Goal: Task Accomplishment & Management: Manage account settings

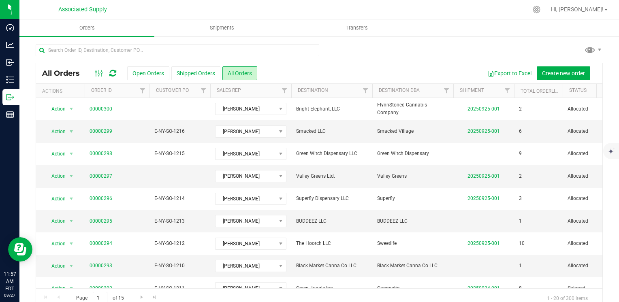
scroll to position [5, 0]
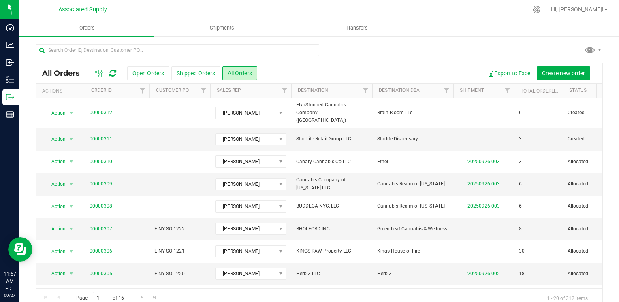
click at [499, 72] on button "Export to Excel" at bounding box center [510, 73] width 54 height 14
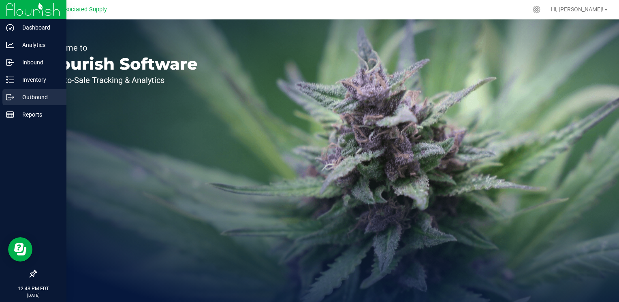
click at [9, 96] on icon at bounding box center [10, 97] width 8 height 8
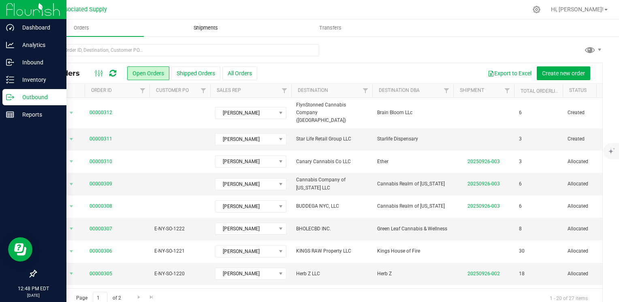
click at [230, 22] on uib-tab-heading "Shipments" at bounding box center [206, 28] width 124 height 16
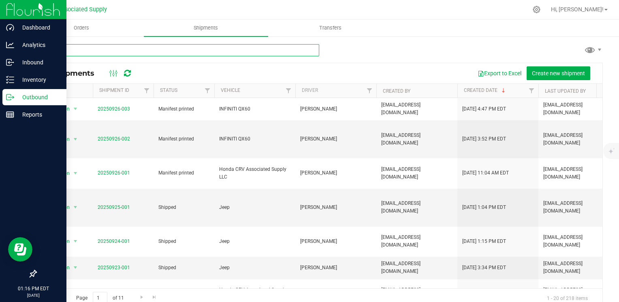
click at [158, 51] on input "text" at bounding box center [178, 50] width 284 height 12
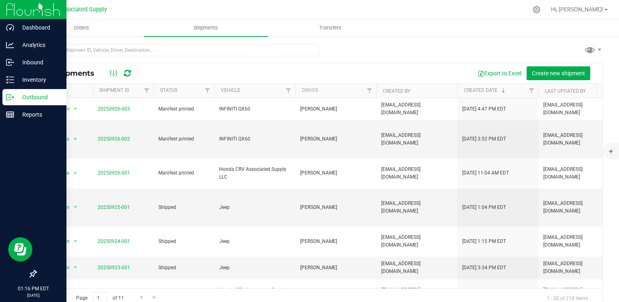
click at [395, 50] on div at bounding box center [319, 53] width 567 height 19
click at [36, 97] on p "Outbound" at bounding box center [38, 97] width 49 height 10
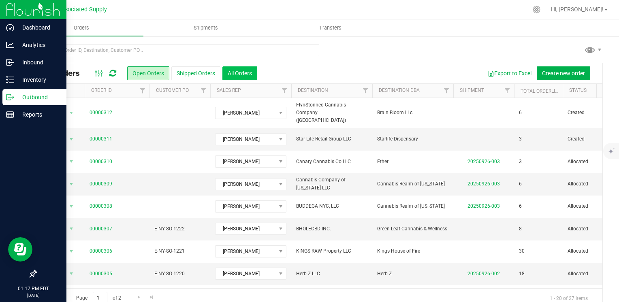
click at [246, 73] on button "All Orders" at bounding box center [239, 73] width 35 height 14
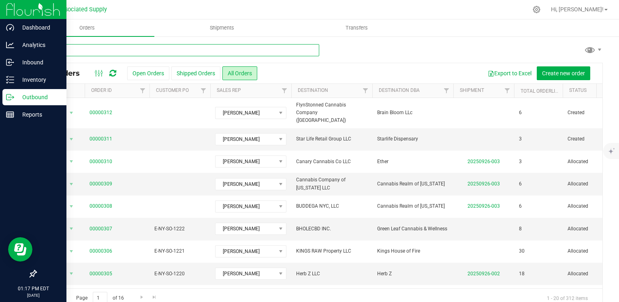
click at [110, 51] on input "text" at bounding box center [178, 50] width 284 height 12
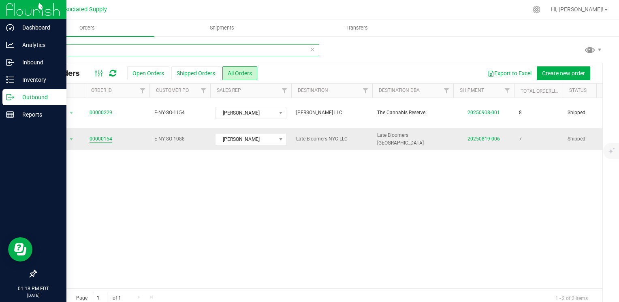
type input "154"
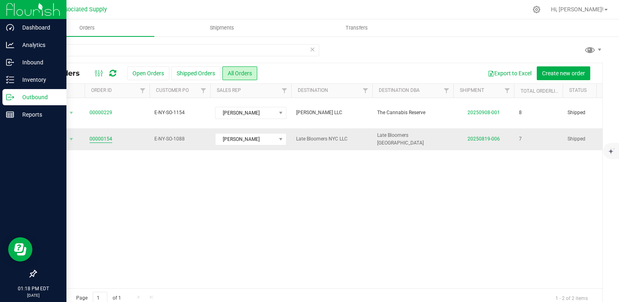
click at [95, 135] on link "00000154" at bounding box center [101, 139] width 23 height 8
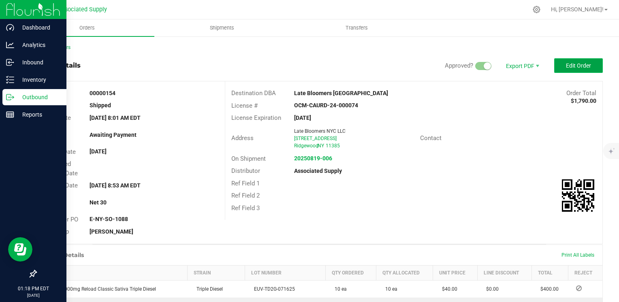
click at [572, 66] on span "Edit Order" at bounding box center [578, 65] width 25 height 6
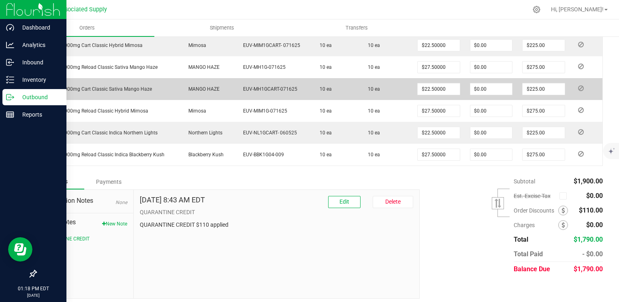
scroll to position [280, 0]
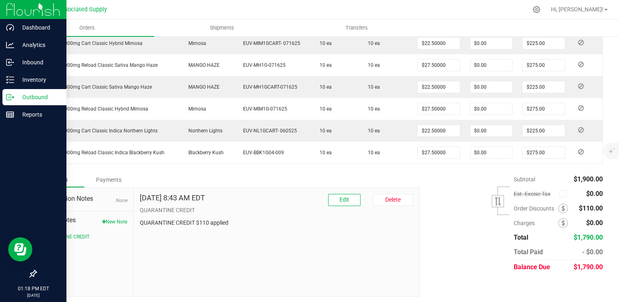
click at [105, 177] on div "Payments" at bounding box center [108, 180] width 49 height 15
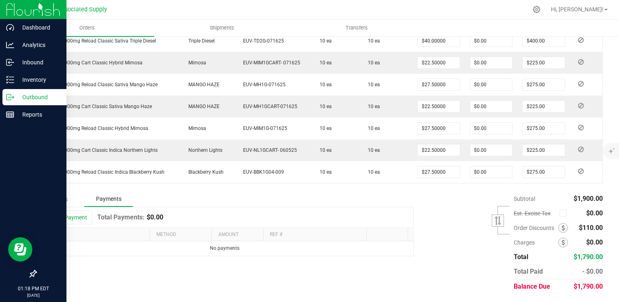
scroll to position [258, 0]
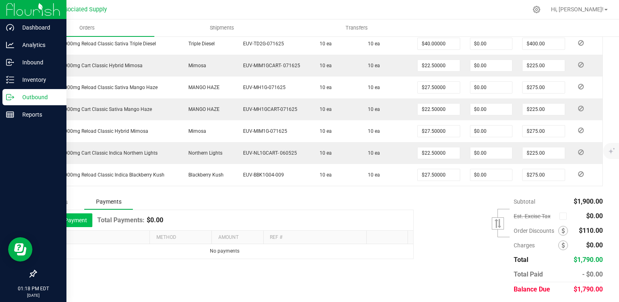
click at [64, 216] on button "Add Payment" at bounding box center [67, 221] width 50 height 14
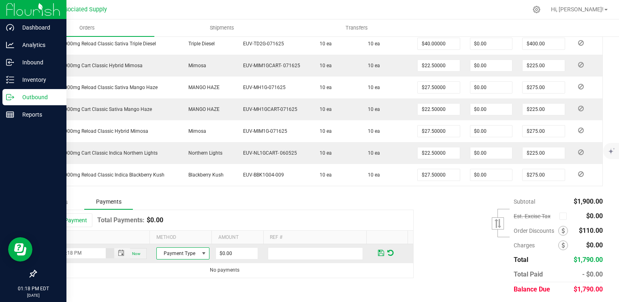
click at [201, 251] on span at bounding box center [204, 253] width 6 height 6
click at [177, 229] on li "ACH & Bank Transfer" at bounding box center [179, 226] width 51 height 11
click at [237, 256] on input "0" at bounding box center [237, 253] width 42 height 11
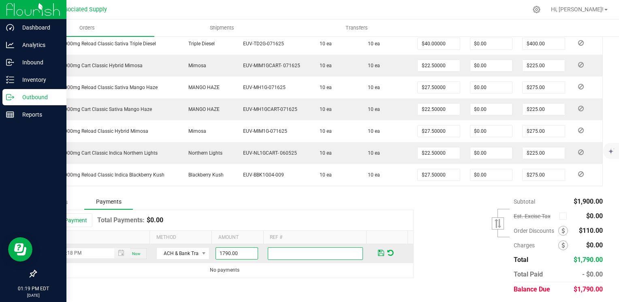
type input "$1,790.00"
click at [281, 250] on input "text" at bounding box center [315, 254] width 95 height 13
click at [378, 252] on span at bounding box center [381, 253] width 6 height 7
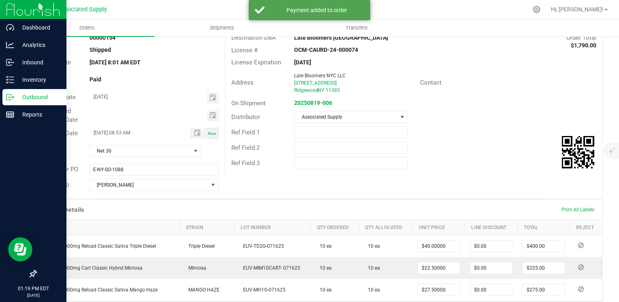
scroll to position [0, 0]
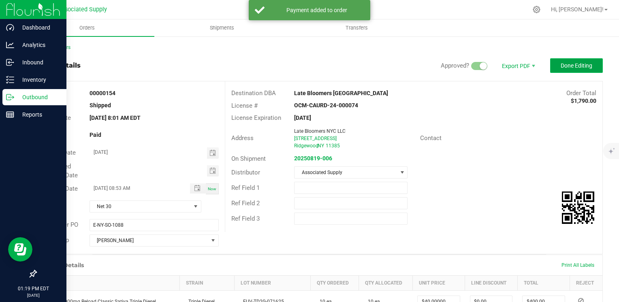
click at [563, 66] on span "Done Editing" at bounding box center [577, 65] width 32 height 6
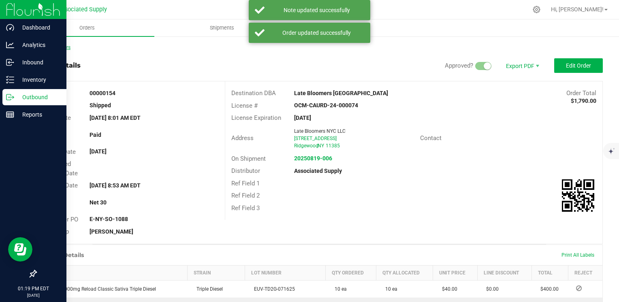
click at [54, 45] on link "Back to Orders" at bounding box center [53, 48] width 35 height 6
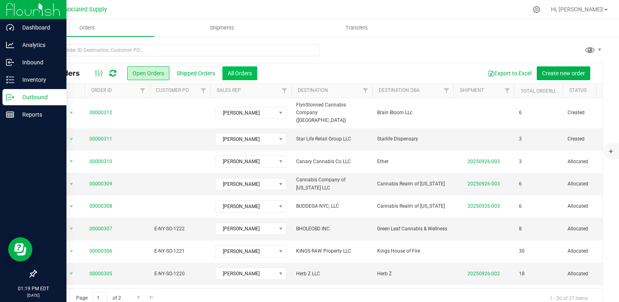
click at [232, 71] on button "All Orders" at bounding box center [239, 73] width 35 height 14
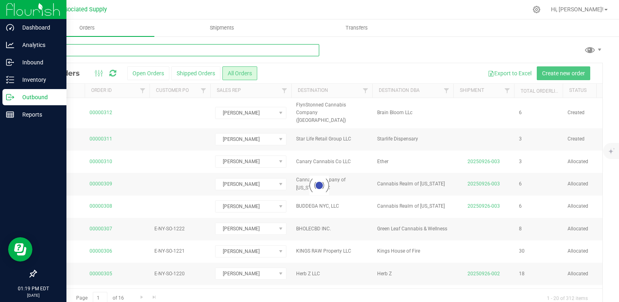
click at [90, 51] on input "text" at bounding box center [178, 50] width 284 height 12
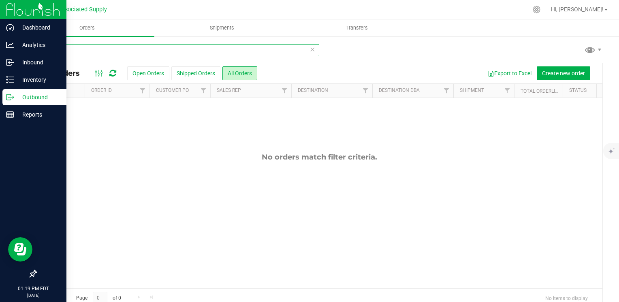
type input "e"
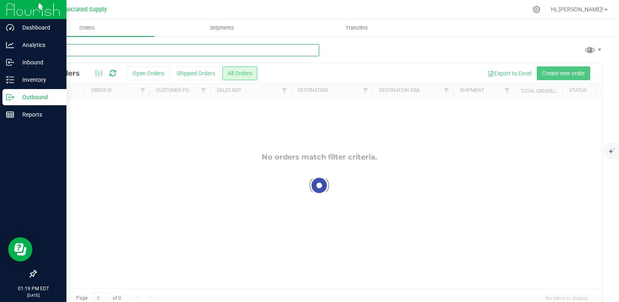
click at [77, 51] on input "text" at bounding box center [178, 50] width 284 height 12
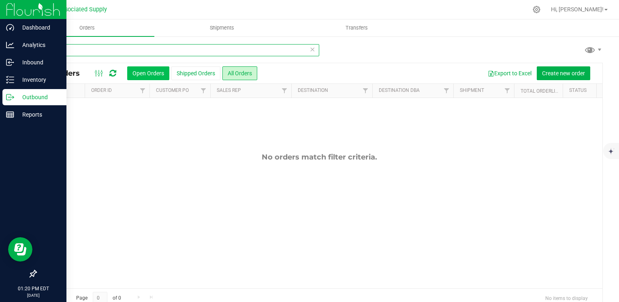
type input "E"
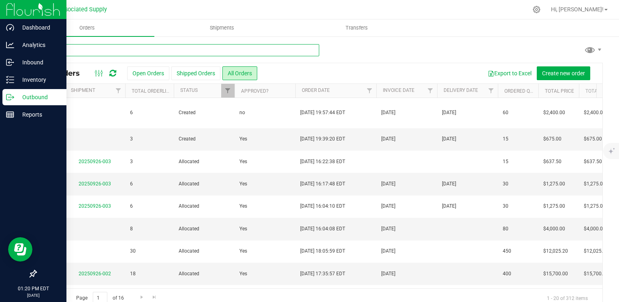
scroll to position [0, 421]
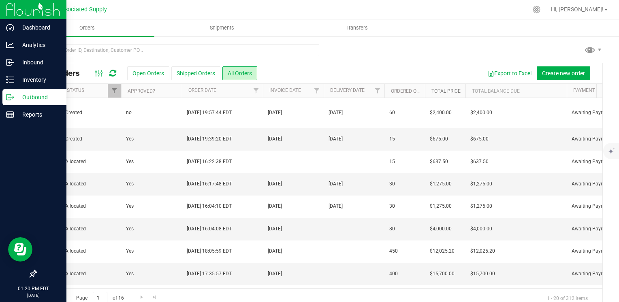
click at [441, 91] on link "Total Price" at bounding box center [446, 91] width 29 height 6
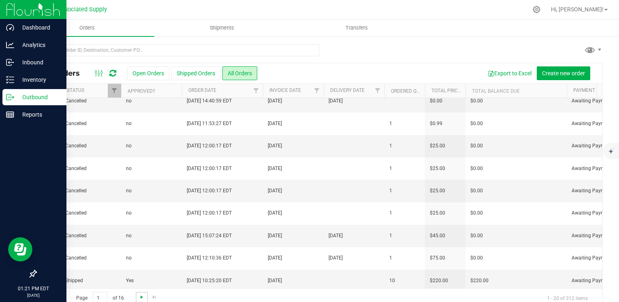
click at [141, 290] on span "Go to the next page" at bounding box center [142, 297] width 6 height 6
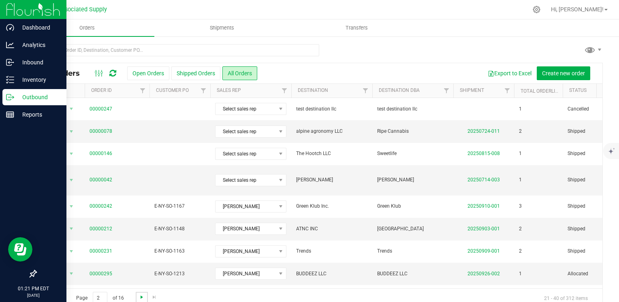
click at [141, 290] on span "Go to the next page" at bounding box center [142, 297] width 6 height 6
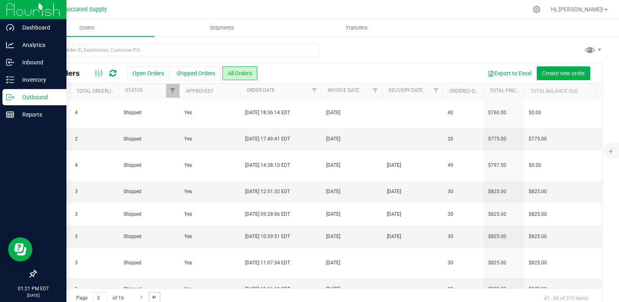
click at [152, 290] on span "Go to the last page" at bounding box center [154, 297] width 6 height 6
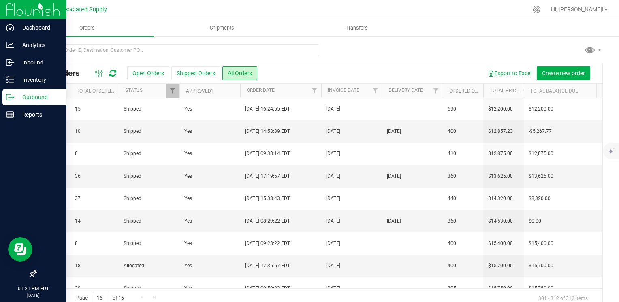
click at [58, 290] on span "Go to the previous page" at bounding box center [58, 297] width 6 height 6
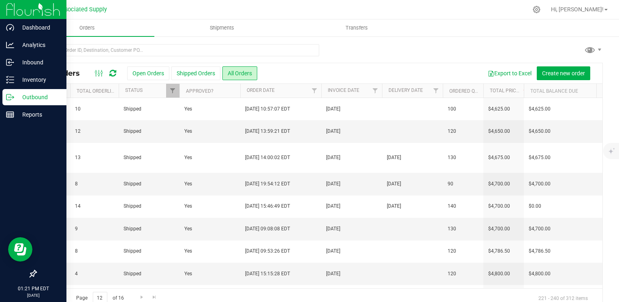
click at [58, 290] on span "Go to the previous page" at bounding box center [58, 297] width 6 height 6
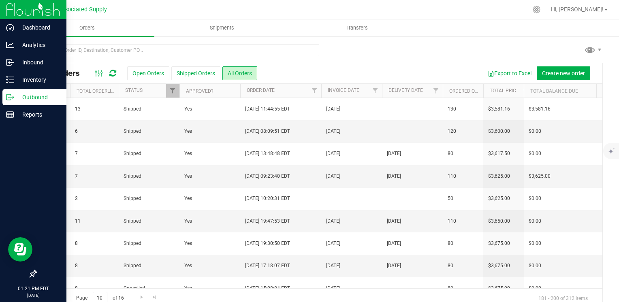
click at [58, 290] on span "Go to the previous page" at bounding box center [58, 297] width 6 height 6
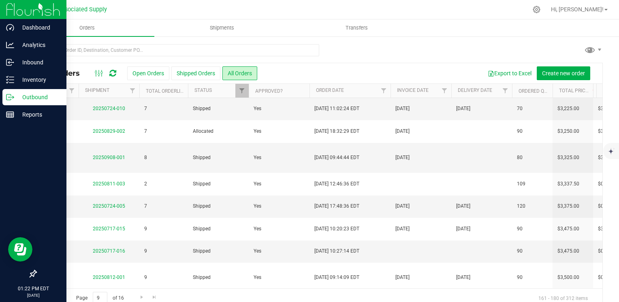
scroll to position [0, 344]
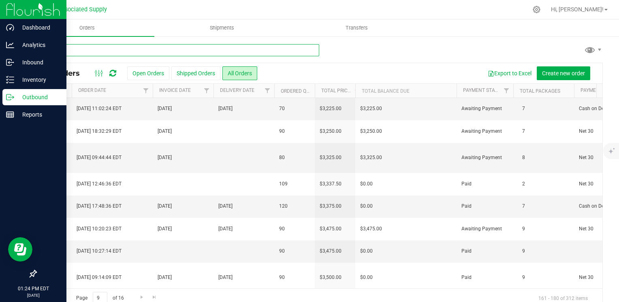
click at [114, 52] on input "text" at bounding box center [178, 50] width 284 height 12
paste input "BUDDEEZ LLC"
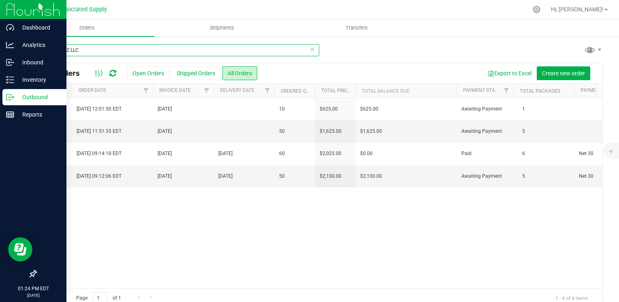
scroll to position [0, 613]
type input "BUDDEEZ LLC"
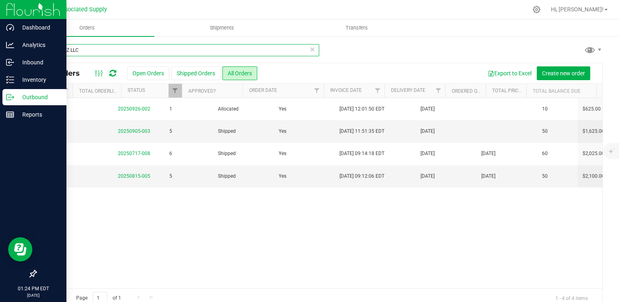
scroll to position [0, 350]
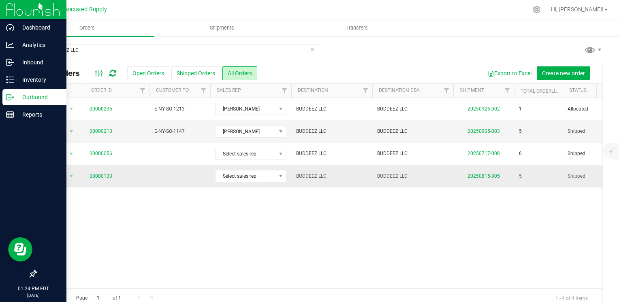
click at [99, 175] on link "00000133" at bounding box center [101, 177] width 23 height 8
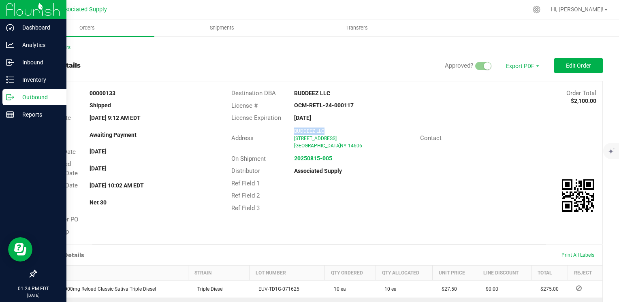
drag, startPoint x: 323, startPoint y: 132, endPoint x: 291, endPoint y: 130, distance: 32.1
click at [291, 130] on div "BUDDEEZ LLC 1460 lyell ave Rochester , NY 14606" at bounding box center [355, 139] width 130 height 22
copy span "BUDDEEZ LLC"
click at [570, 64] on span "Edit Order" at bounding box center [578, 65] width 25 height 6
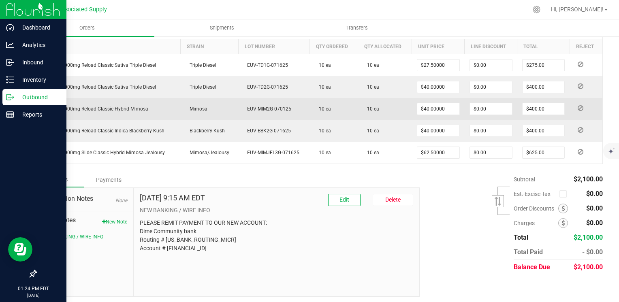
scroll to position [237, 0]
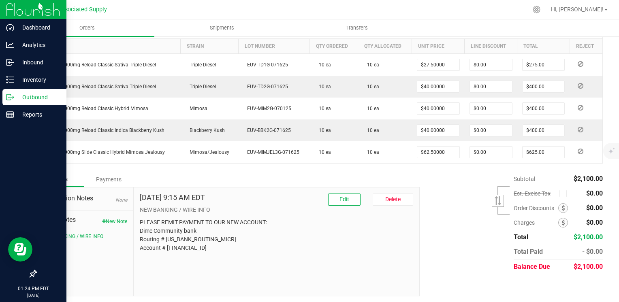
click at [105, 179] on div "Payments" at bounding box center [108, 179] width 49 height 15
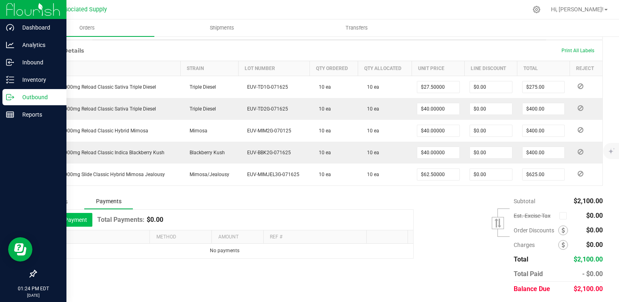
click at [61, 218] on button "Add Payment" at bounding box center [67, 220] width 50 height 14
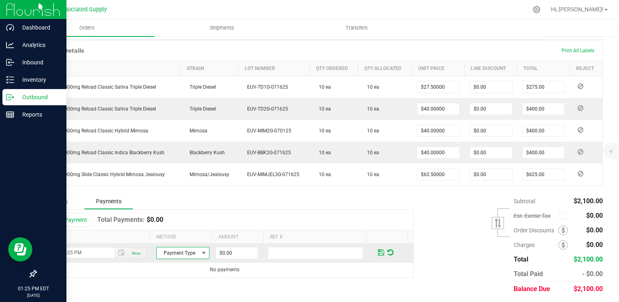
click at [201, 251] on span at bounding box center [204, 253] width 6 height 6
click at [182, 227] on li "ACH & Bank Transfer" at bounding box center [179, 226] width 51 height 11
click at [229, 252] on input "0" at bounding box center [237, 253] width 42 height 11
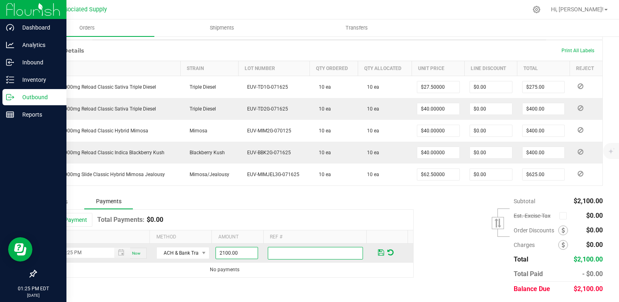
type input "$2,100.00"
click at [273, 252] on input "text" at bounding box center [315, 253] width 95 height 13
click at [378, 251] on span at bounding box center [381, 252] width 6 height 7
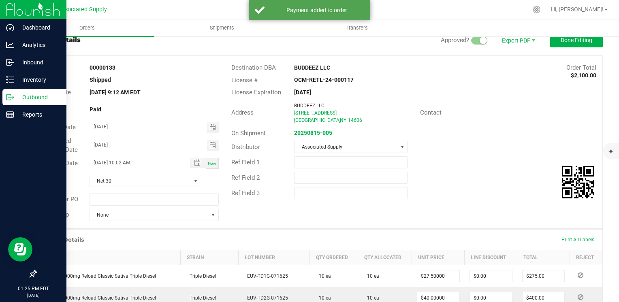
scroll to position [0, 0]
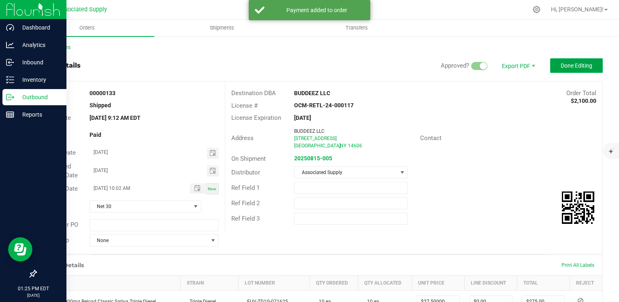
click at [562, 64] on span "Done Editing" at bounding box center [577, 65] width 32 height 6
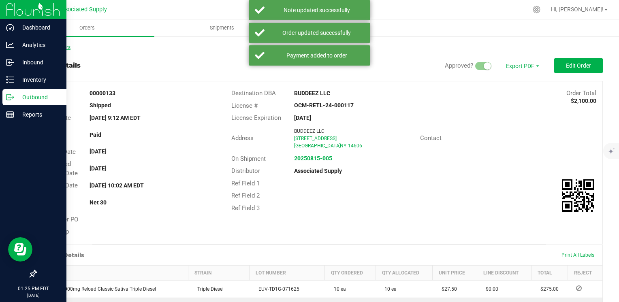
click at [42, 46] on link "Back to Orders" at bounding box center [53, 48] width 35 height 6
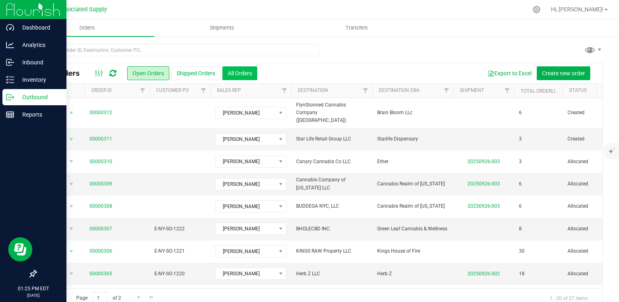
click at [248, 73] on button "All Orders" at bounding box center [239, 73] width 35 height 14
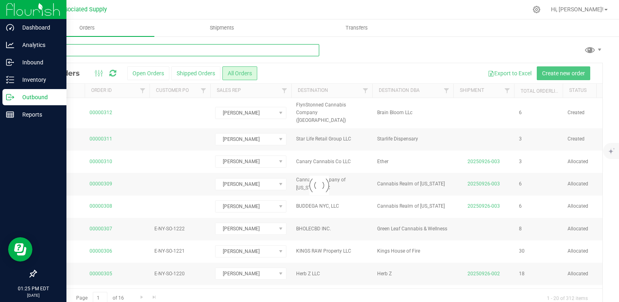
click at [84, 48] on input "text" at bounding box center [178, 50] width 284 height 12
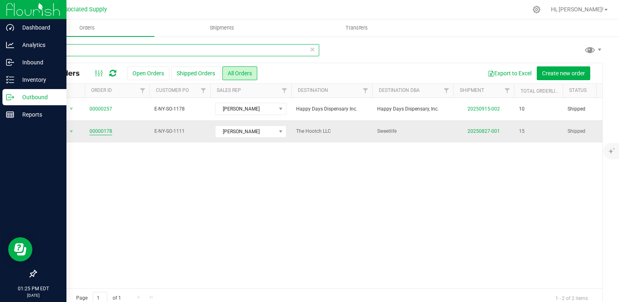
type input "178"
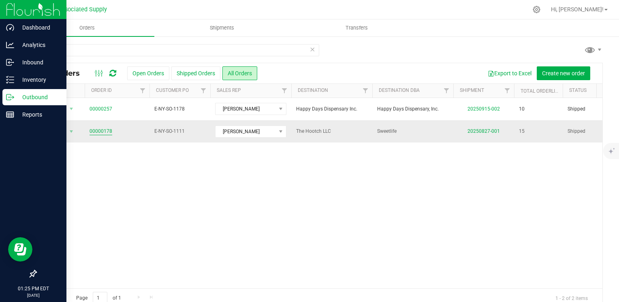
click at [94, 132] on link "00000178" at bounding box center [101, 132] width 23 height 8
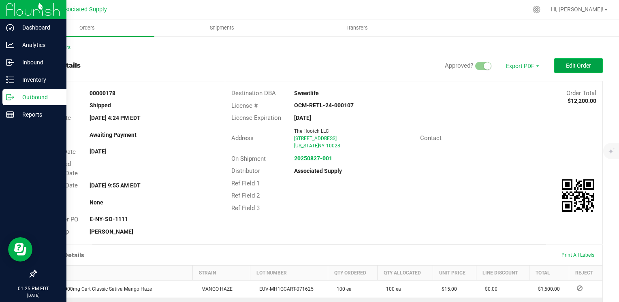
click at [569, 67] on span "Edit Order" at bounding box center [578, 65] width 25 height 6
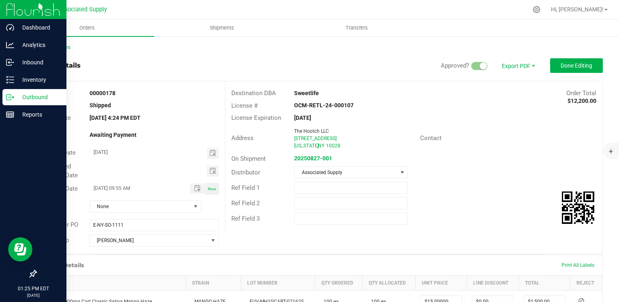
click at [294, 93] on strong "Sweetlife" at bounding box center [306, 93] width 25 height 6
drag, startPoint x: 292, startPoint y: 131, endPoint x: 327, endPoint y: 131, distance: 35.3
click at [327, 131] on div "The Hootch LLC" at bounding box center [354, 131] width 120 height 7
copy span "The Hootch LLC"
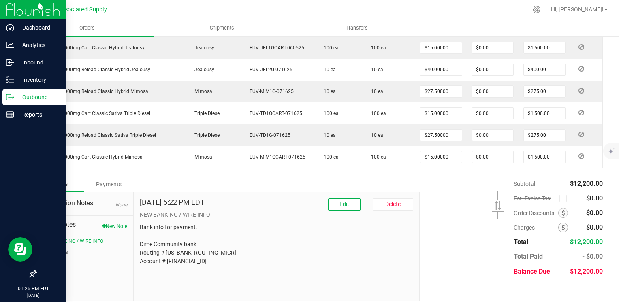
scroll to position [454, 0]
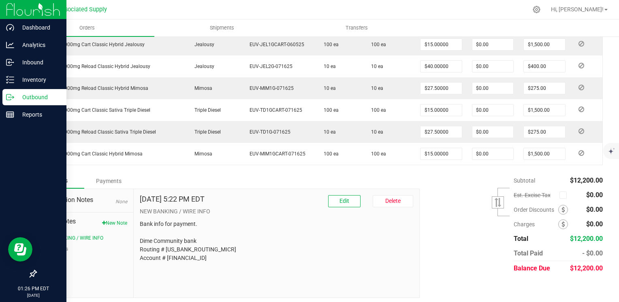
click at [108, 176] on div "Payments" at bounding box center [108, 181] width 49 height 15
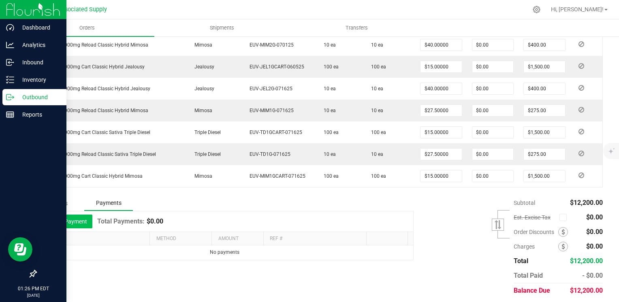
click at [67, 219] on button "Add Payment" at bounding box center [67, 222] width 50 height 14
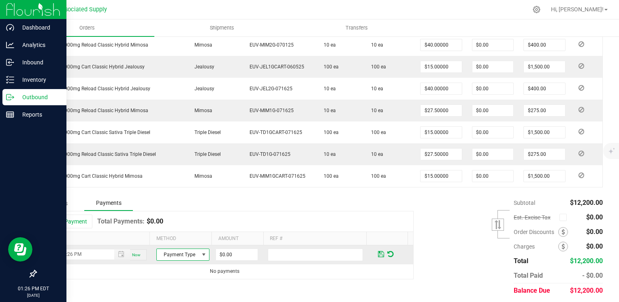
click at [201, 252] on span at bounding box center [204, 255] width 6 height 6
click at [176, 229] on li "ACH & Bank Transfer" at bounding box center [179, 226] width 51 height 11
click at [233, 252] on input "0" at bounding box center [237, 254] width 42 height 11
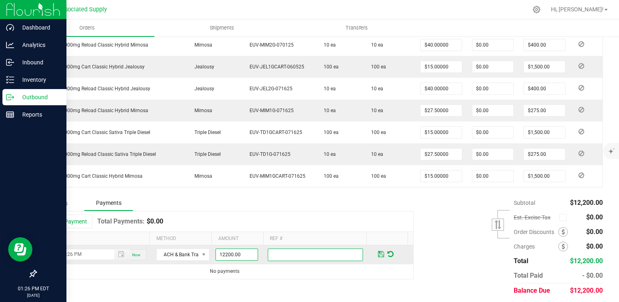
type input "$12,200.00"
click at [273, 249] on input "text" at bounding box center [315, 255] width 95 height 13
paste input "The Hootch LLC"
type input "The Hootch LLC"
click at [378, 252] on span at bounding box center [381, 254] width 6 height 7
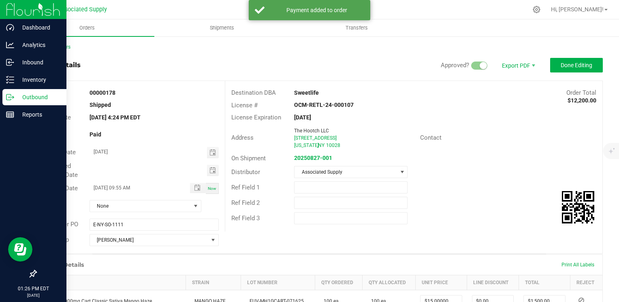
scroll to position [0, 0]
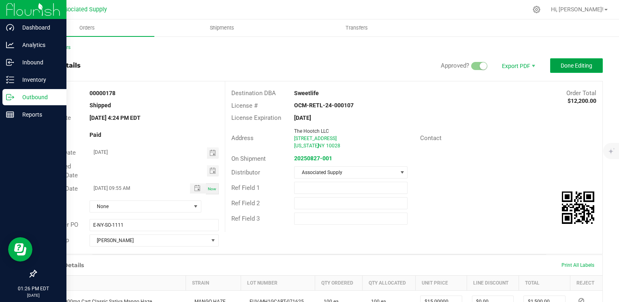
click at [566, 64] on span "Done Editing" at bounding box center [577, 65] width 32 height 6
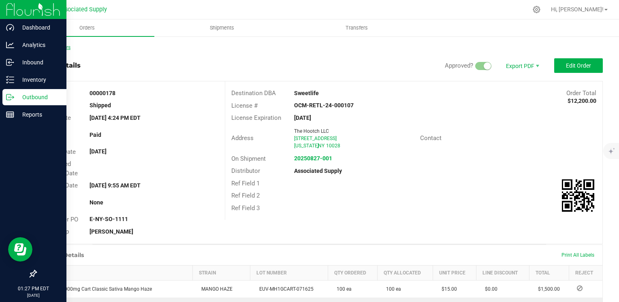
click at [50, 47] on link "Back to Orders" at bounding box center [53, 48] width 35 height 6
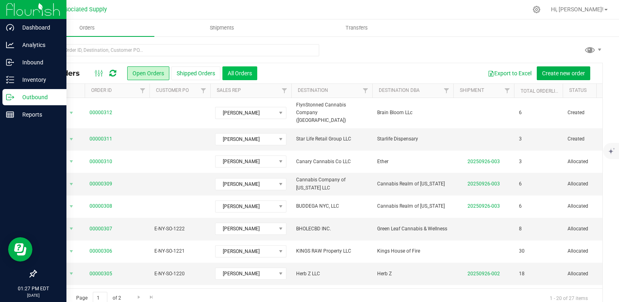
click at [240, 73] on button "All Orders" at bounding box center [239, 73] width 35 height 14
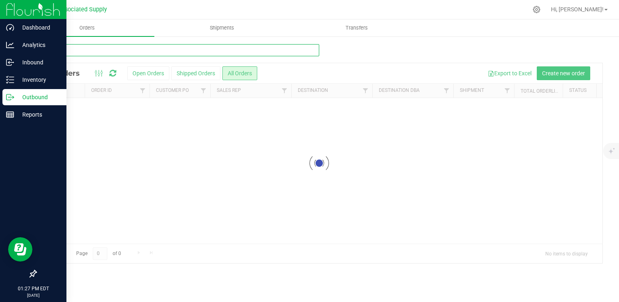
click at [152, 49] on input "text" at bounding box center [178, 50] width 284 height 12
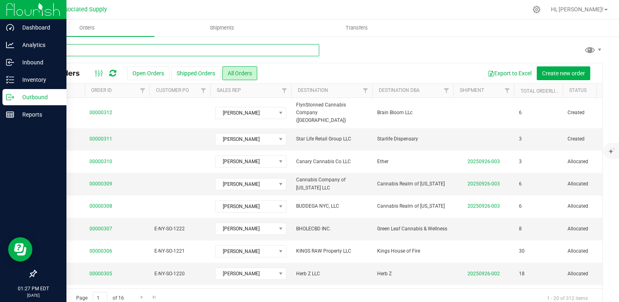
paste input "BLAZINUP, LLC."
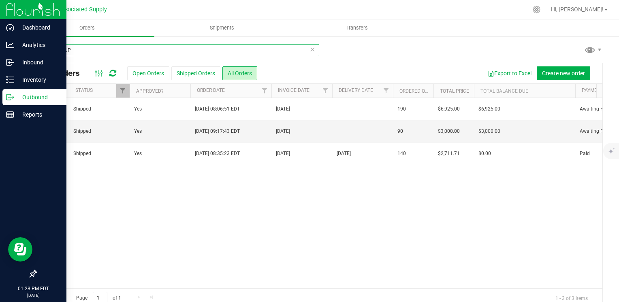
scroll to position [0, 494]
type input "BLAZINUP"
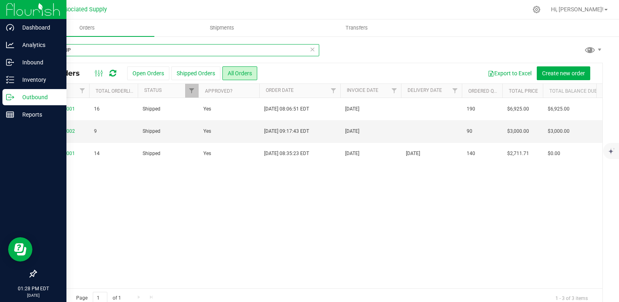
scroll to position [0, 395]
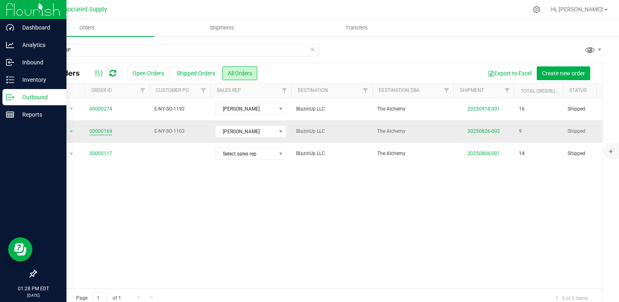
click at [96, 132] on link "00000169" at bounding box center [101, 132] width 23 height 8
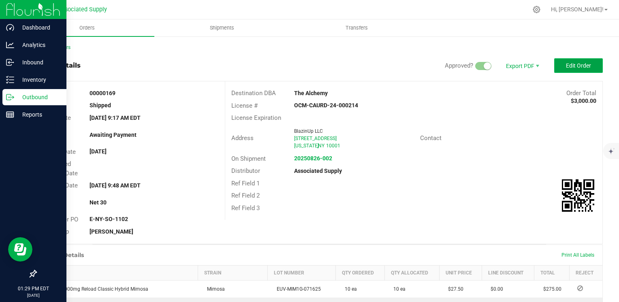
click at [566, 63] on span "Edit Order" at bounding box center [578, 65] width 25 height 6
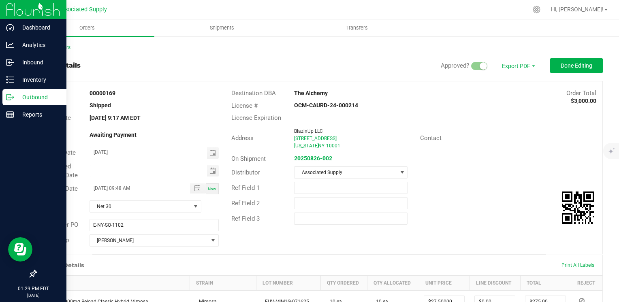
drag, startPoint x: 291, startPoint y: 92, endPoint x: 326, endPoint y: 92, distance: 34.8
click at [326, 92] on div "The Alchemy" at bounding box center [366, 93] width 157 height 9
copy strong "The Alchemy"
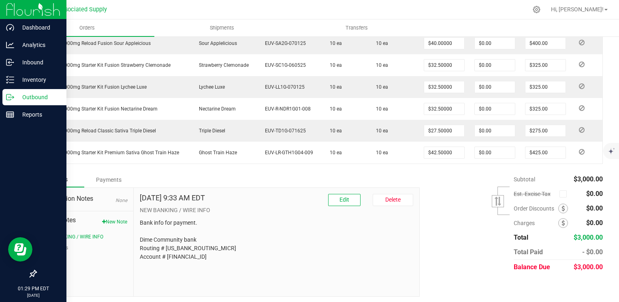
click at [109, 175] on div "Payments" at bounding box center [108, 180] width 49 height 15
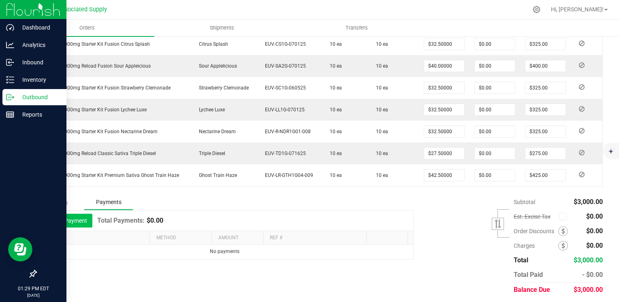
click at [73, 218] on button "Add Payment" at bounding box center [67, 221] width 50 height 14
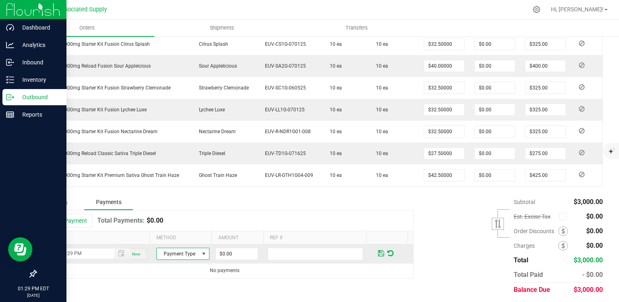
click at [201, 252] on span at bounding box center [204, 254] width 6 height 6
click at [174, 229] on li "ACH & Bank Transfer" at bounding box center [179, 226] width 51 height 11
click at [232, 250] on input "0" at bounding box center [237, 253] width 42 height 11
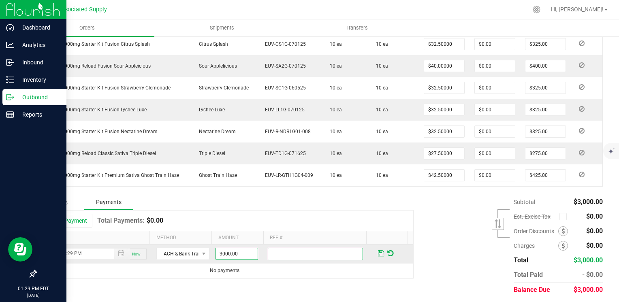
click at [270, 250] on input "text" at bounding box center [315, 254] width 95 height 13
type input "$3,000.00"
paste input "The Alchemy"
type input "The Alchemy"
click at [378, 250] on span at bounding box center [381, 253] width 6 height 7
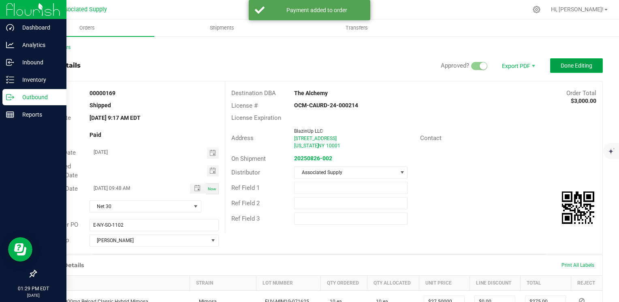
click at [572, 63] on span "Done Editing" at bounding box center [577, 65] width 32 height 6
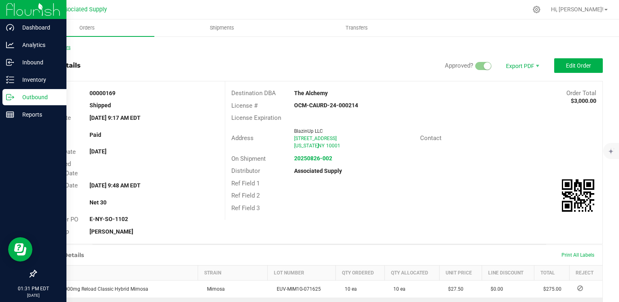
click at [50, 47] on link "Back to Orders" at bounding box center [53, 48] width 35 height 6
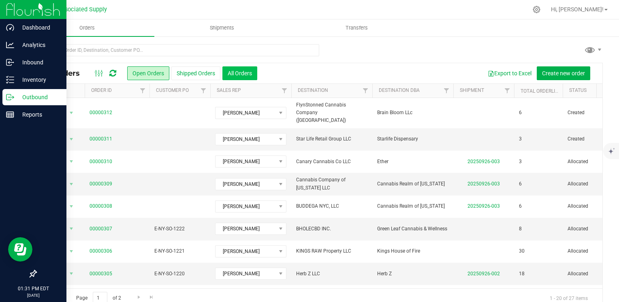
click at [239, 76] on button "All Orders" at bounding box center [239, 73] width 35 height 14
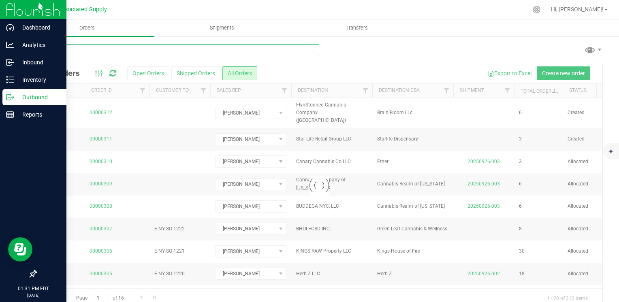
click at [100, 51] on input "text" at bounding box center [178, 50] width 284 height 12
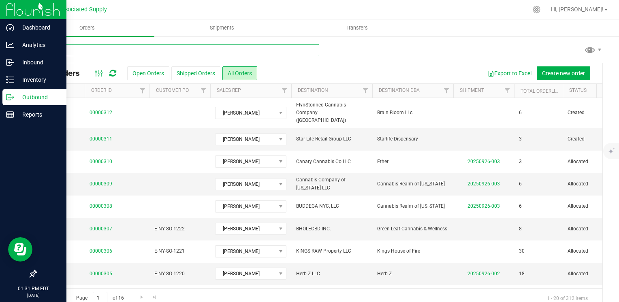
paste input "LOVE NUG LLC"
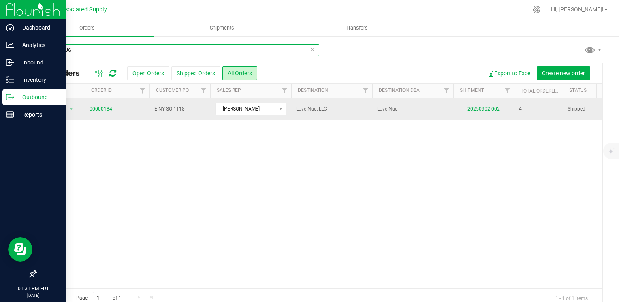
type input "LOVE NUG"
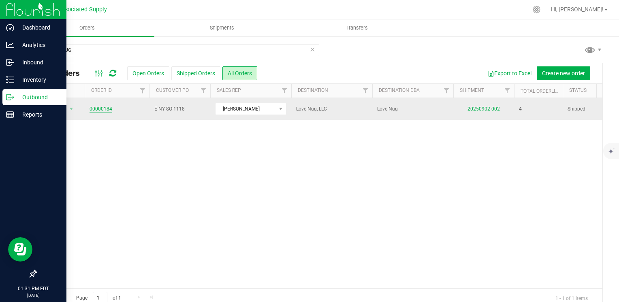
click at [99, 108] on link "00000184" at bounding box center [101, 109] width 23 height 8
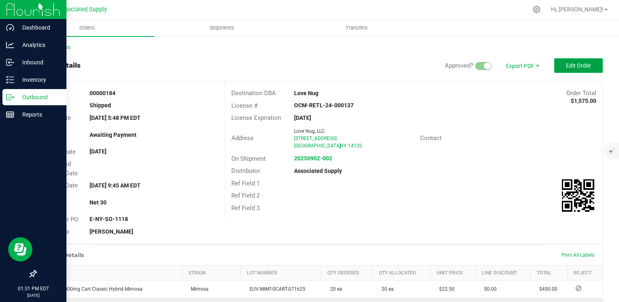
click at [576, 64] on span "Edit Order" at bounding box center [578, 65] width 25 height 6
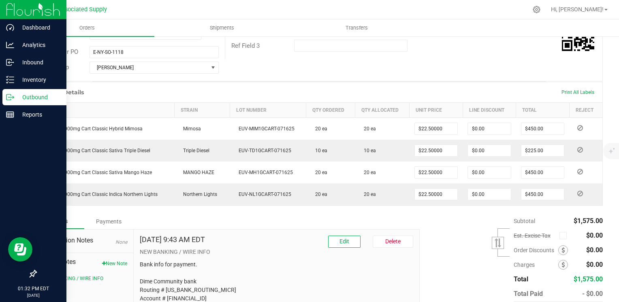
scroll to position [216, 0]
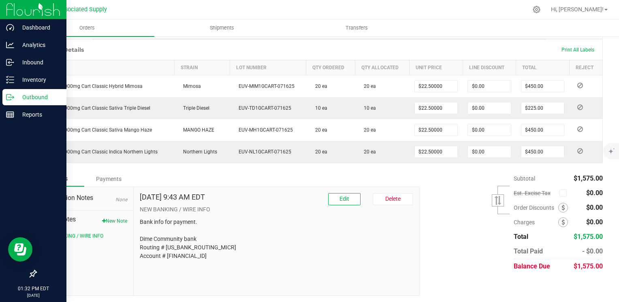
click at [110, 178] on div "Payments" at bounding box center [108, 179] width 49 height 15
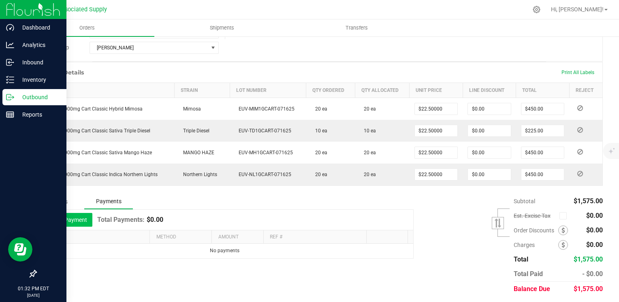
click at [61, 218] on button "Add Payment" at bounding box center [67, 220] width 50 height 14
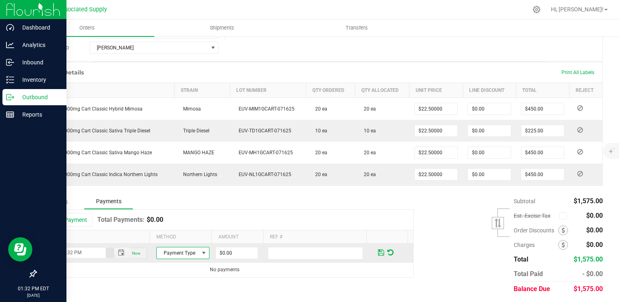
click at [201, 252] on span at bounding box center [204, 253] width 6 height 6
click at [182, 230] on li "ACH & Bank Transfer" at bounding box center [179, 226] width 51 height 11
click at [235, 251] on input "0" at bounding box center [237, 253] width 42 height 11
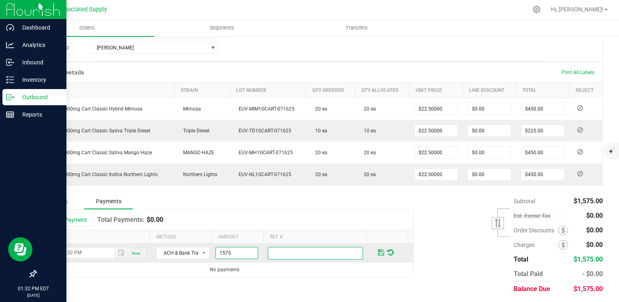
type input "$1,575.00"
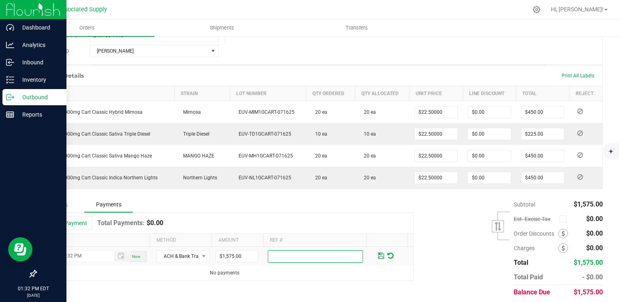
scroll to position [193, 0]
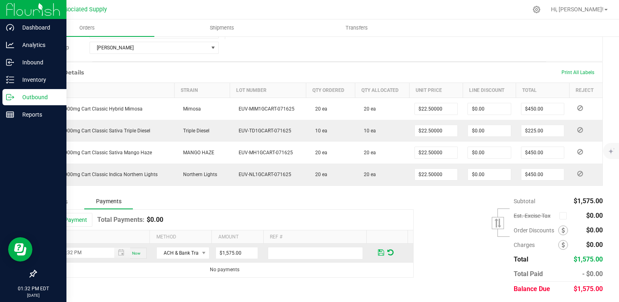
click at [378, 252] on span at bounding box center [381, 252] width 6 height 7
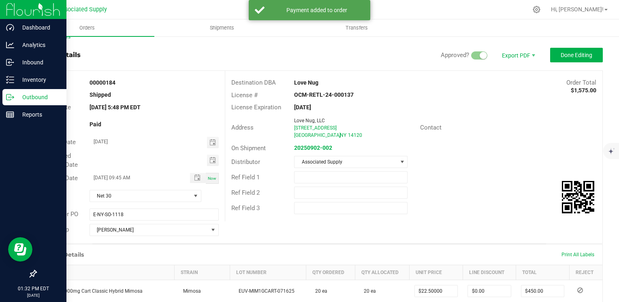
scroll to position [0, 0]
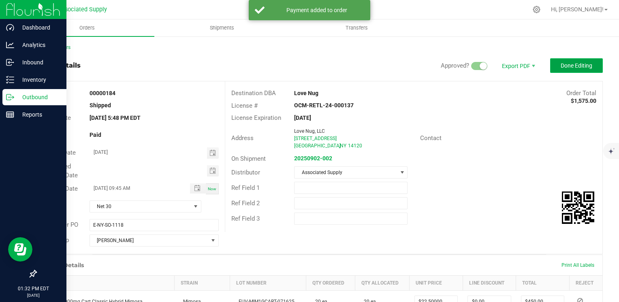
click at [564, 66] on span "Done Editing" at bounding box center [577, 65] width 32 height 6
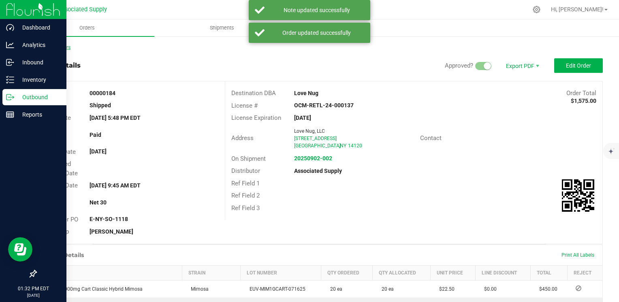
click at [52, 47] on link "Back to Orders" at bounding box center [53, 48] width 35 height 6
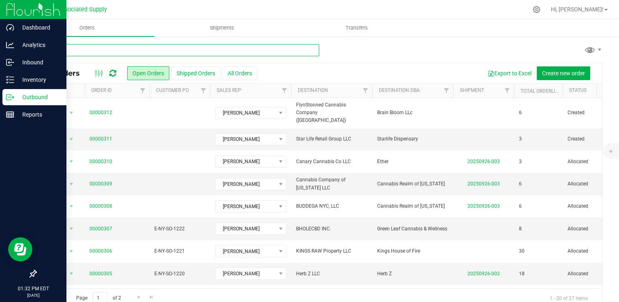
click at [117, 50] on input "text" at bounding box center [178, 50] width 284 height 12
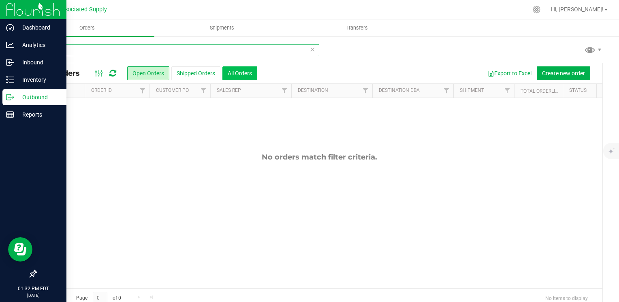
type input "244"
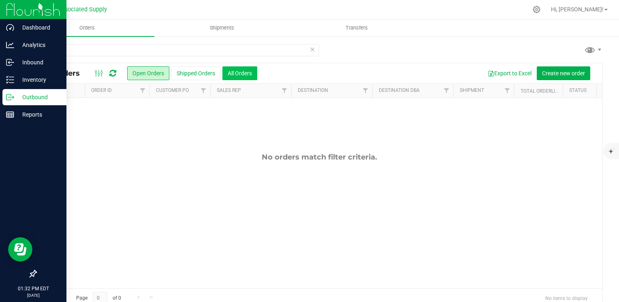
click at [247, 72] on button "All Orders" at bounding box center [239, 73] width 35 height 14
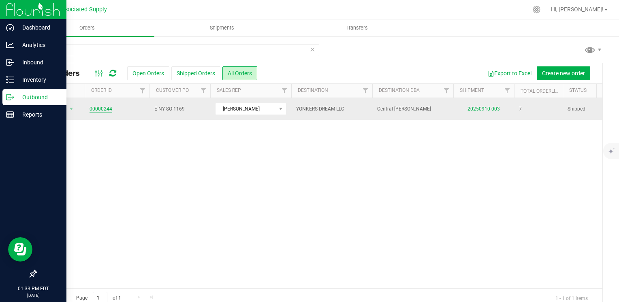
click at [100, 108] on link "00000244" at bounding box center [101, 109] width 23 height 8
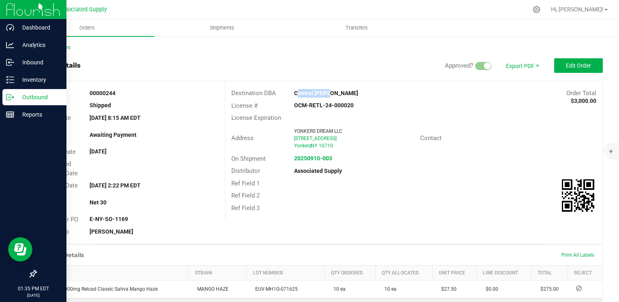
drag, startPoint x: 292, startPoint y: 93, endPoint x: 326, endPoint y: 96, distance: 34.2
click at [326, 96] on div "Central Budz" at bounding box center [366, 93] width 157 height 9
copy strong "Central Budz"
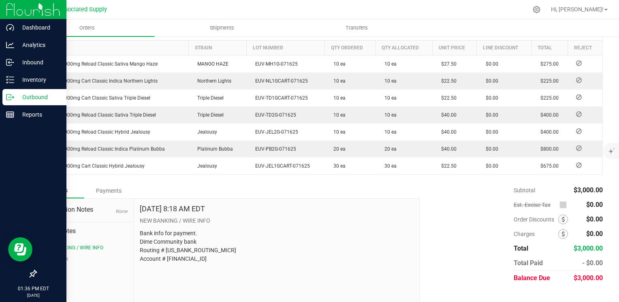
scroll to position [238, 0]
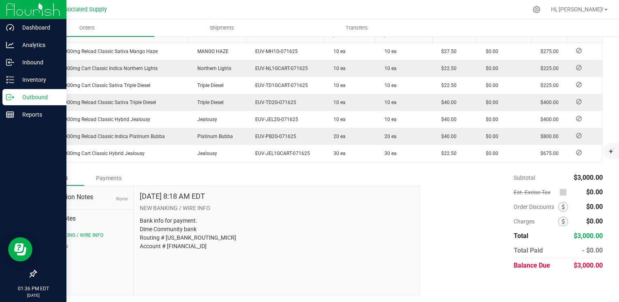
click at [105, 177] on div "Payments" at bounding box center [108, 178] width 49 height 15
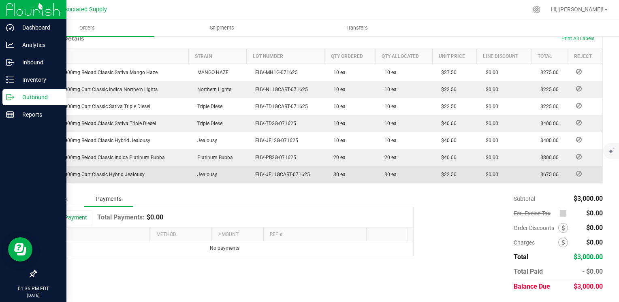
scroll to position [216, 0]
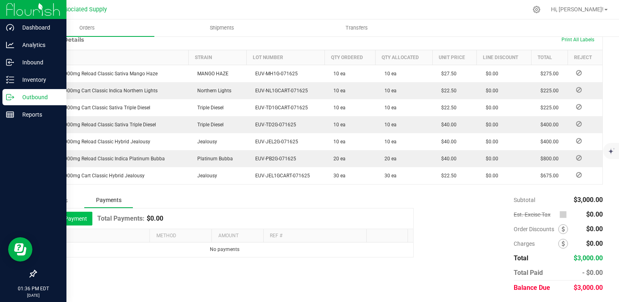
click at [67, 217] on button "Add Payment" at bounding box center [67, 219] width 50 height 14
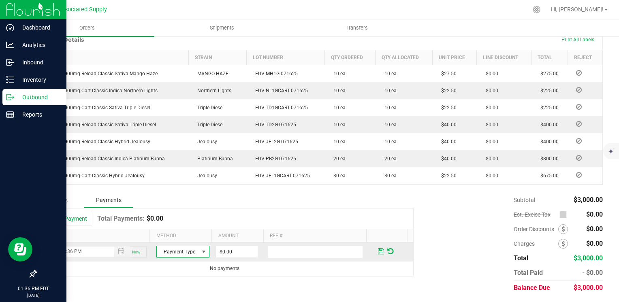
click at [201, 252] on span at bounding box center [204, 252] width 6 height 6
click at [185, 229] on li "ACH & Bank Transfer" at bounding box center [179, 226] width 51 height 11
click at [232, 250] on input "0" at bounding box center [237, 251] width 42 height 11
type input "$3,000.00"
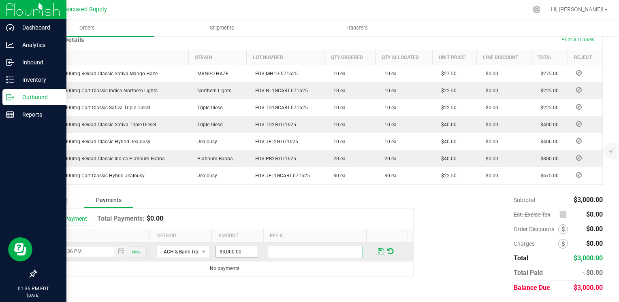
paste input "Central Budz"
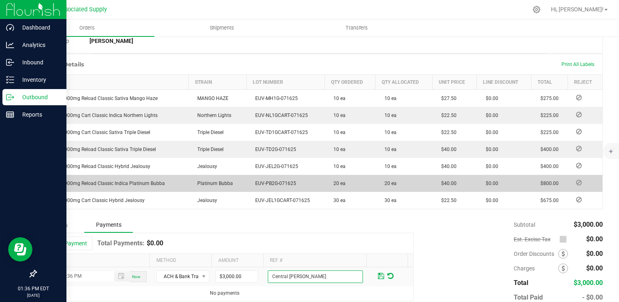
scroll to position [216, 0]
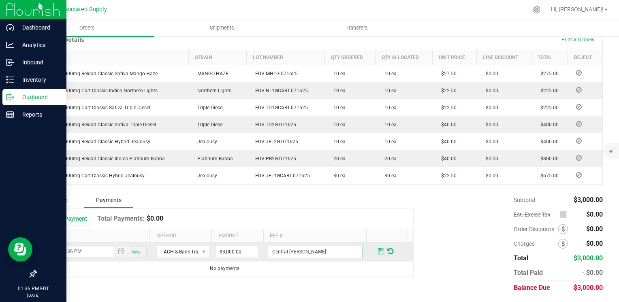
type input "Central Budz"
click at [378, 252] on span at bounding box center [381, 251] width 6 height 7
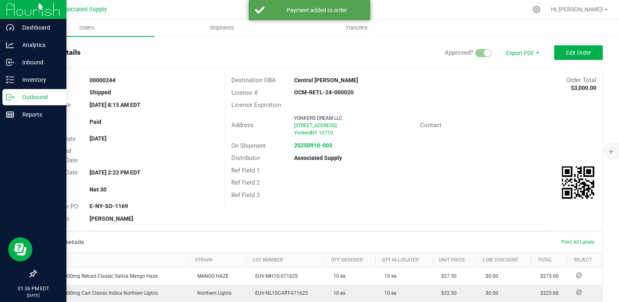
scroll to position [0, 0]
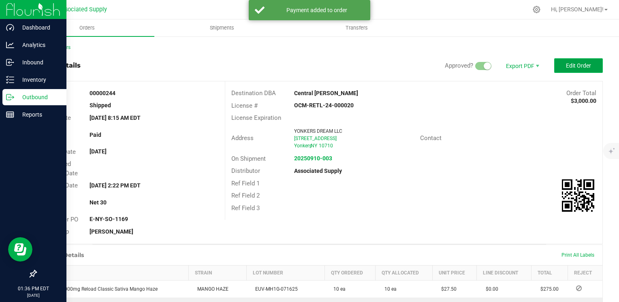
click at [571, 66] on span "Edit Order" at bounding box center [578, 65] width 25 height 6
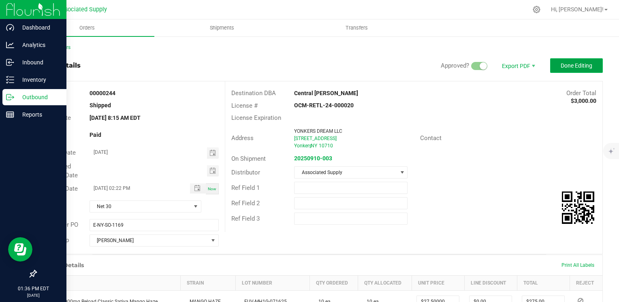
click at [564, 67] on span "Done Editing" at bounding box center [577, 65] width 32 height 6
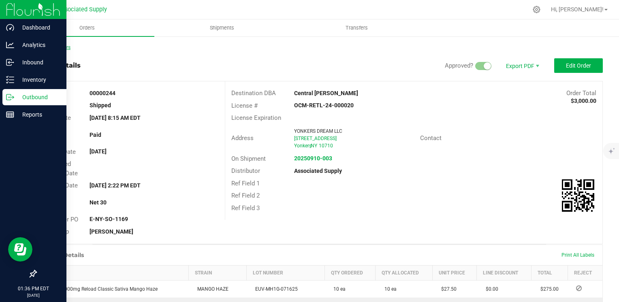
click at [50, 47] on link "Back to Orders" at bounding box center [53, 48] width 35 height 6
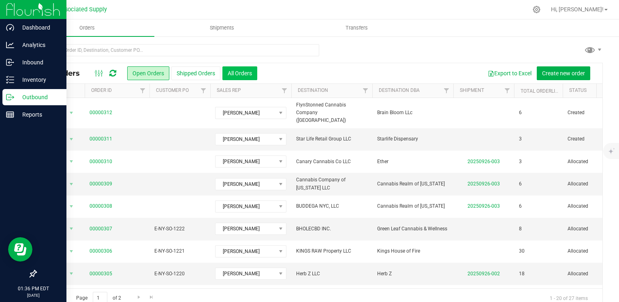
click at [245, 73] on button "All Orders" at bounding box center [239, 73] width 35 height 14
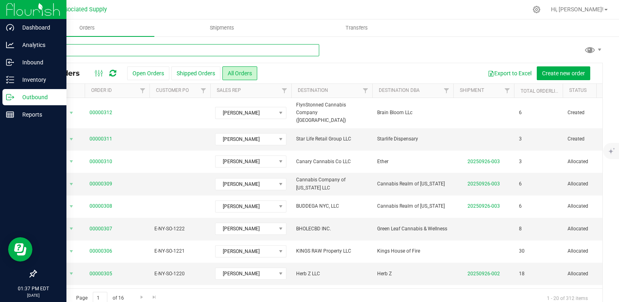
click at [118, 49] on input "text" at bounding box center [178, 50] width 284 height 12
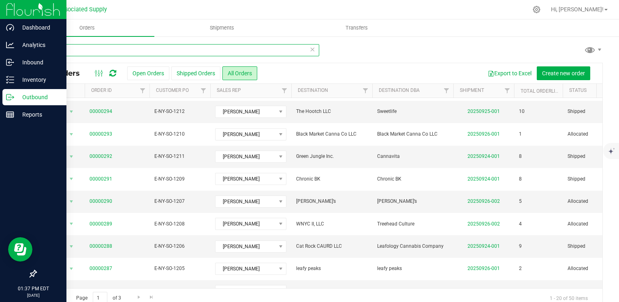
scroll to position [263, 0]
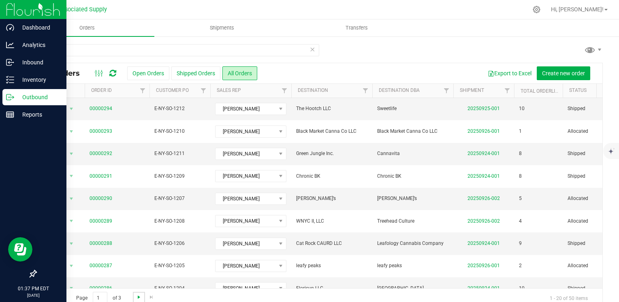
click at [138, 290] on span "Go to the next page" at bounding box center [139, 297] width 6 height 6
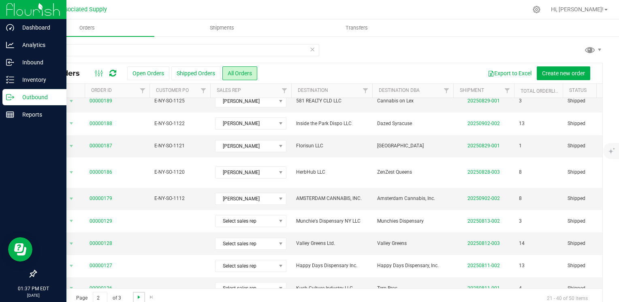
scroll to position [0, 0]
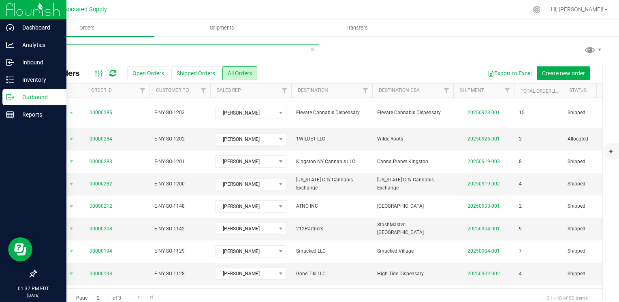
click at [48, 48] on input "12" at bounding box center [178, 50] width 284 height 12
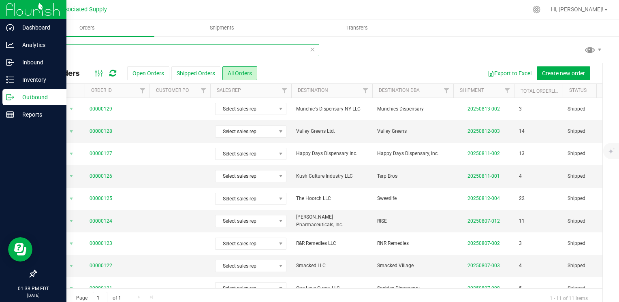
click at [61, 49] on input "012" at bounding box center [178, 50] width 284 height 12
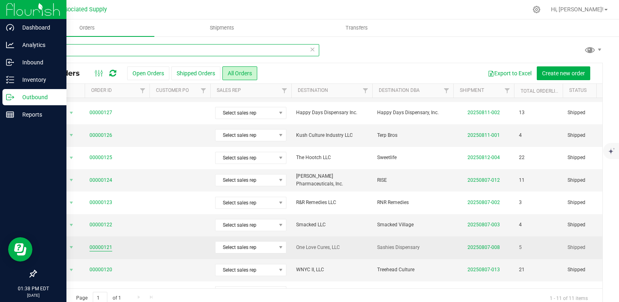
scroll to position [61, 0]
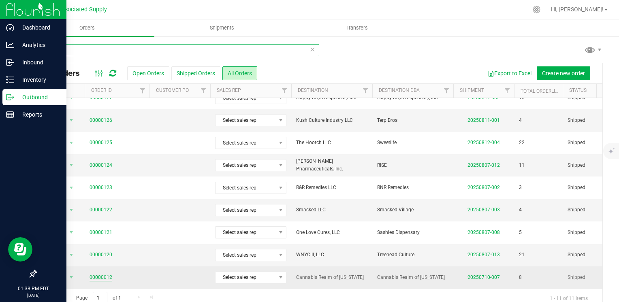
type input "012"
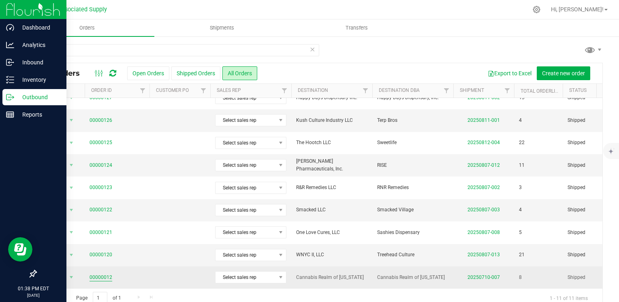
click at [98, 274] on link "00000012" at bounding box center [101, 278] width 23 height 8
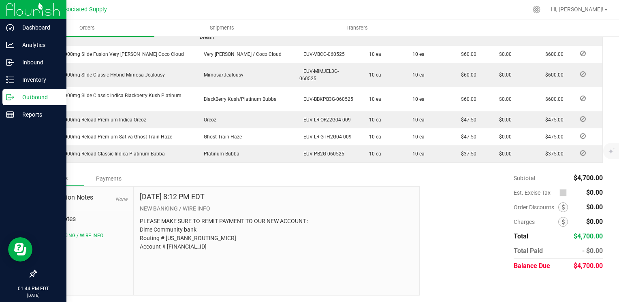
scroll to position [283, 0]
click at [106, 177] on div "Payments" at bounding box center [108, 178] width 49 height 15
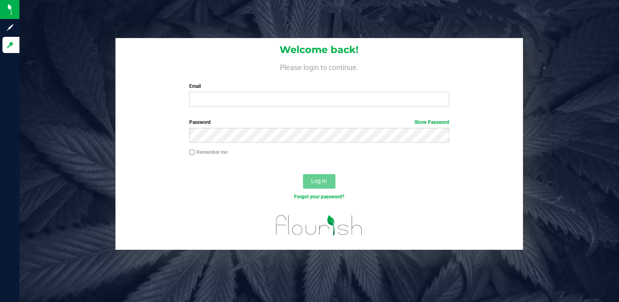
click at [506, 103] on div "Welcome back! Please login to continue. Email Required Please format your email…" at bounding box center [319, 75] width 408 height 75
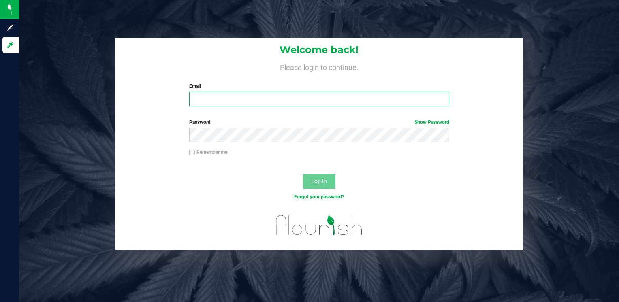
click at [300, 98] on input "Email" at bounding box center [319, 99] width 260 height 15
click at [203, 98] on input "Email" at bounding box center [319, 99] width 260 height 15
type input "[EMAIL_ADDRESS][DOMAIN_NAME]"
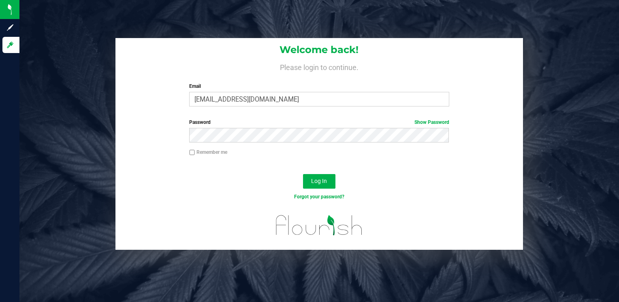
click at [192, 152] on input "Remember me" at bounding box center [192, 153] width 6 height 6
checkbox input "true"
click at [318, 178] on span "Log In" at bounding box center [319, 181] width 16 height 6
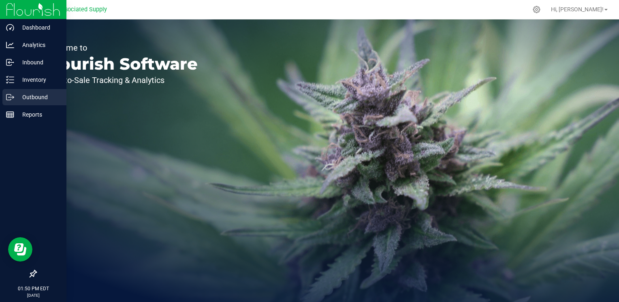
click at [36, 95] on p "Outbound" at bounding box center [38, 97] width 49 height 10
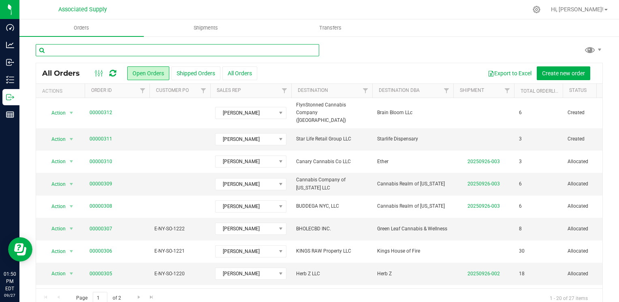
click at [150, 47] on input "text" at bounding box center [178, 50] width 284 height 12
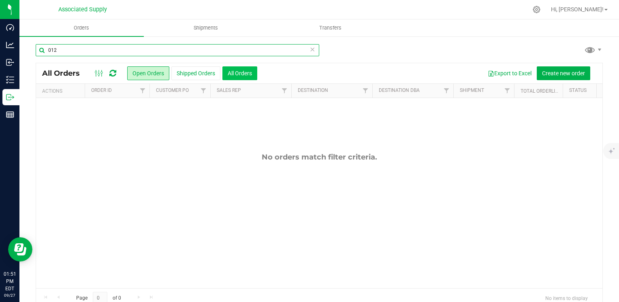
type input "012"
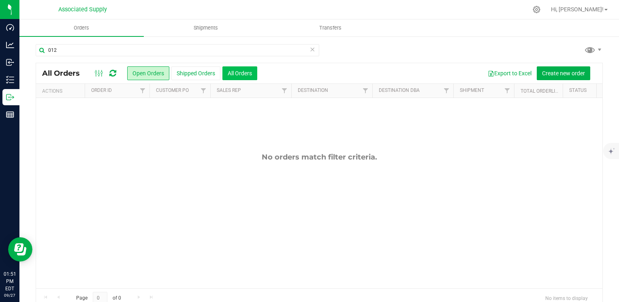
click at [239, 73] on button "All Orders" at bounding box center [239, 73] width 35 height 14
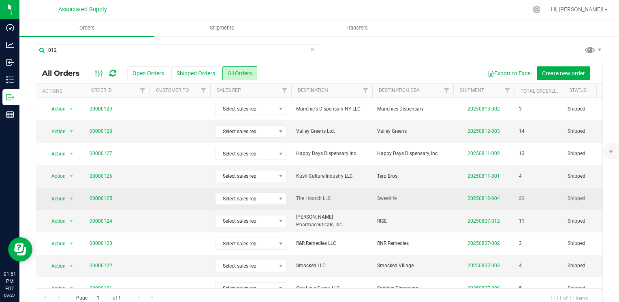
scroll to position [61, 0]
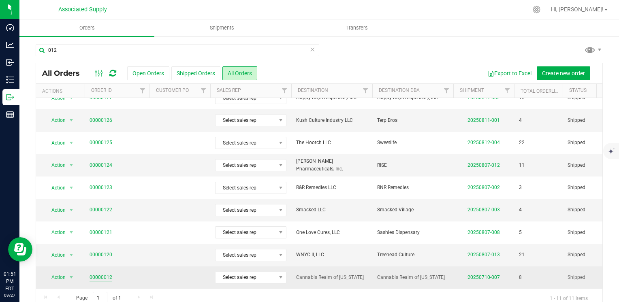
click at [95, 274] on link "00000012" at bounding box center [101, 278] width 23 height 8
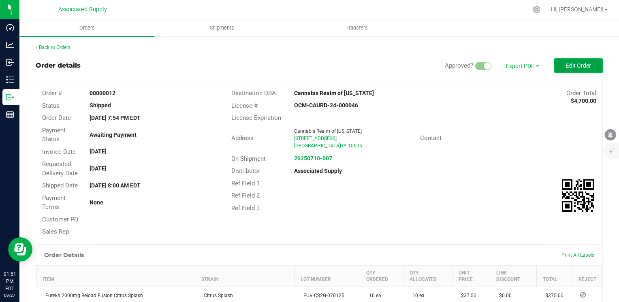
click at [566, 67] on span "Edit Order" at bounding box center [578, 65] width 25 height 6
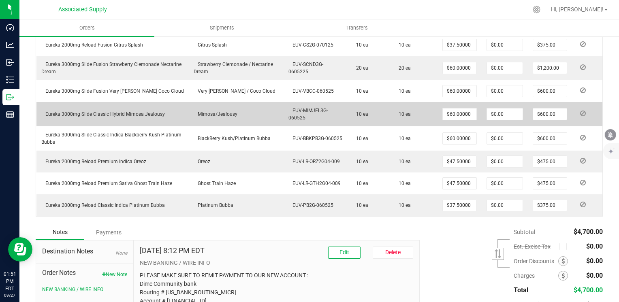
scroll to position [316, 0]
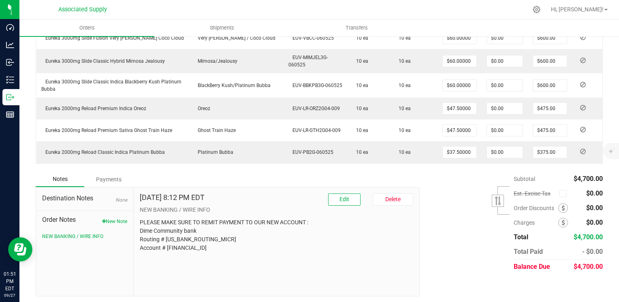
click at [107, 176] on div "Payments" at bounding box center [108, 179] width 49 height 15
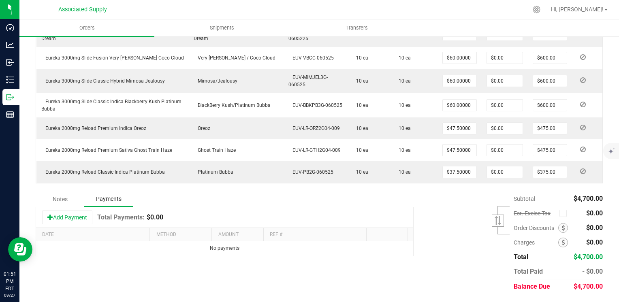
scroll to position [294, 0]
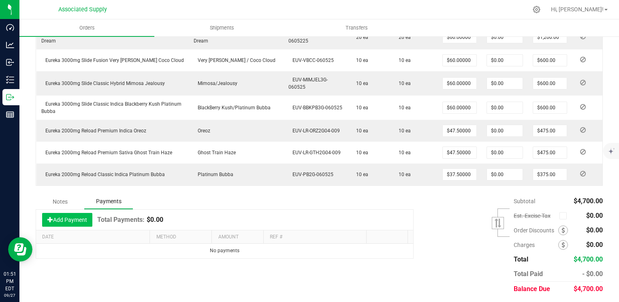
click at [58, 218] on button "Add Payment" at bounding box center [67, 220] width 50 height 14
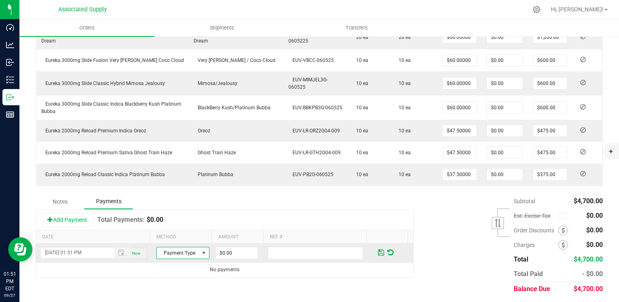
click at [201, 252] on span at bounding box center [204, 253] width 6 height 6
click at [177, 229] on li "ACH & Bank Transfer" at bounding box center [179, 226] width 51 height 11
click at [233, 250] on input "0" at bounding box center [237, 253] width 42 height 11
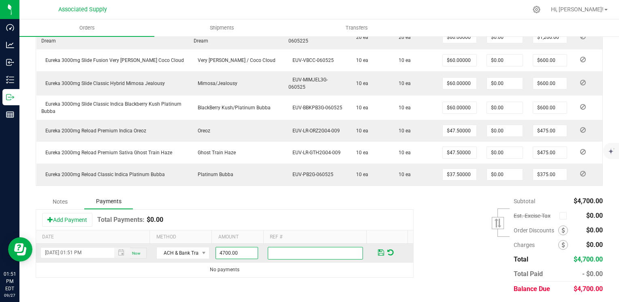
type input "$4,700.00"
click at [285, 251] on input "text" at bounding box center [315, 253] width 95 height 13
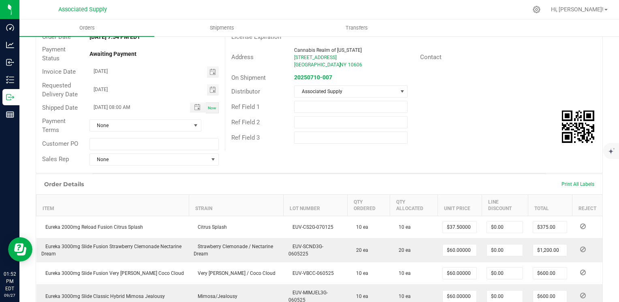
scroll to position [0, 0]
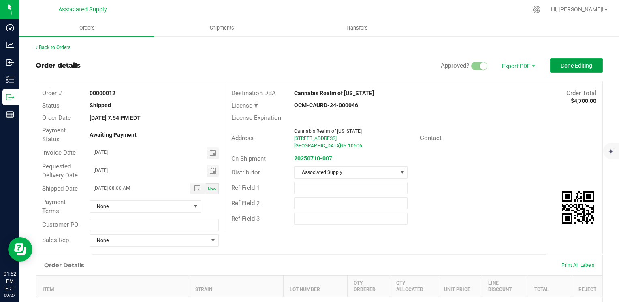
click at [566, 67] on span "Done Editing" at bounding box center [577, 65] width 32 height 6
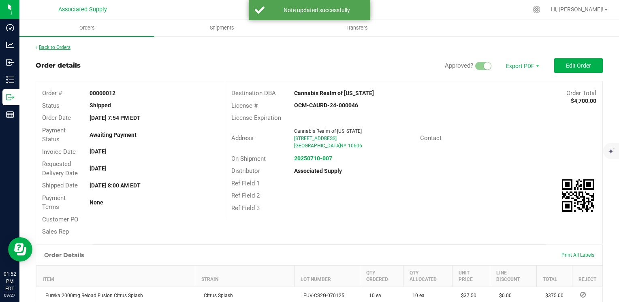
click at [44, 49] on link "Back to Orders" at bounding box center [53, 48] width 35 height 6
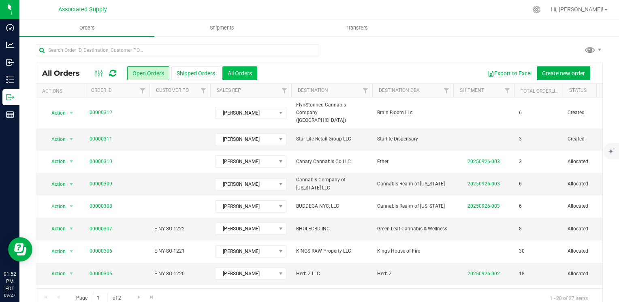
click at [234, 73] on button "All Orders" at bounding box center [239, 73] width 35 height 14
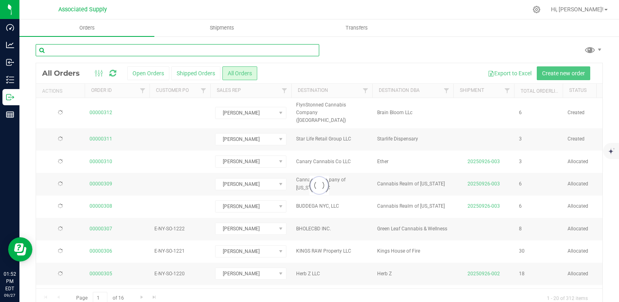
click at [145, 51] on input "text" at bounding box center [178, 50] width 284 height 12
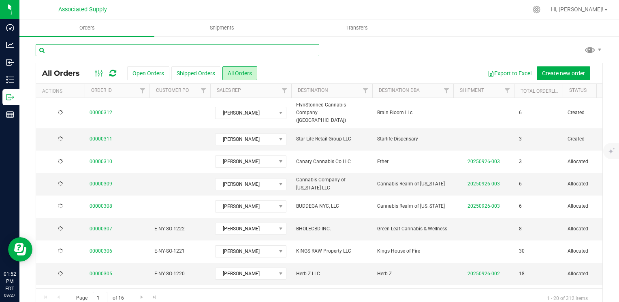
paste input "[PERSON_NAME] IN"
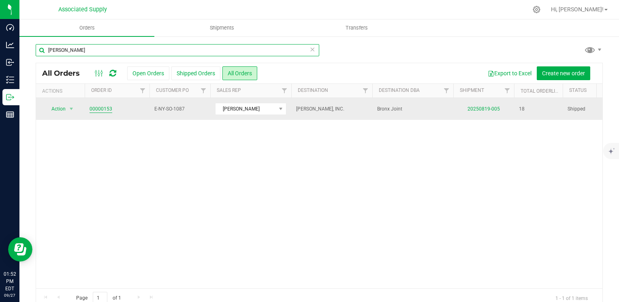
type input "[PERSON_NAME]"
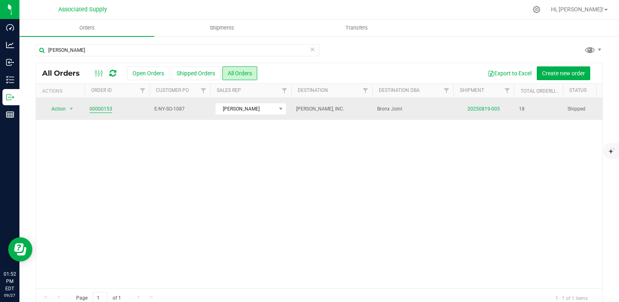
click at [99, 111] on link "00000153" at bounding box center [101, 109] width 23 height 8
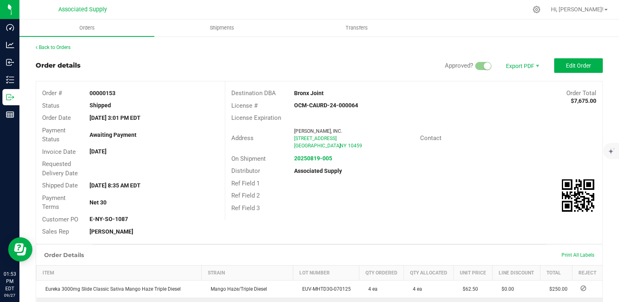
drag, startPoint x: 291, startPoint y: 92, endPoint x: 327, endPoint y: 92, distance: 36.5
click at [327, 92] on div "Bronx Joint" at bounding box center [366, 93] width 157 height 9
copy strong "Bronx Joint"
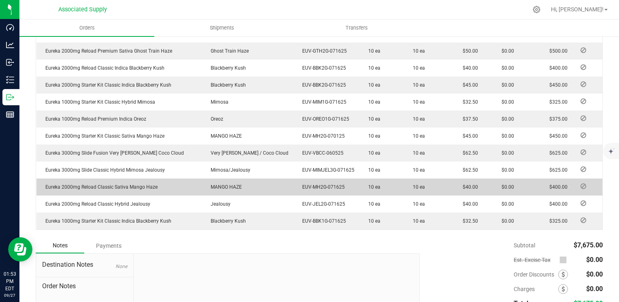
scroll to position [405, 0]
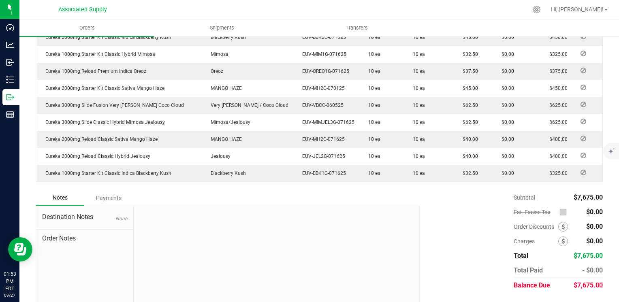
click at [110, 199] on div "Payments" at bounding box center [108, 198] width 49 height 15
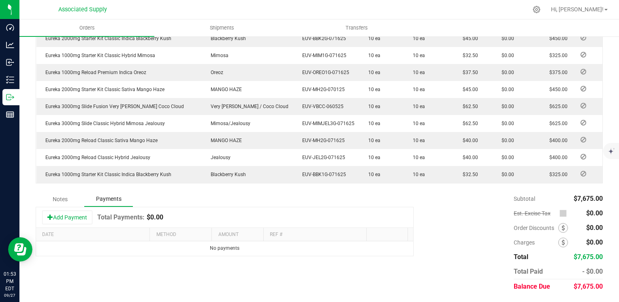
scroll to position [403, 0]
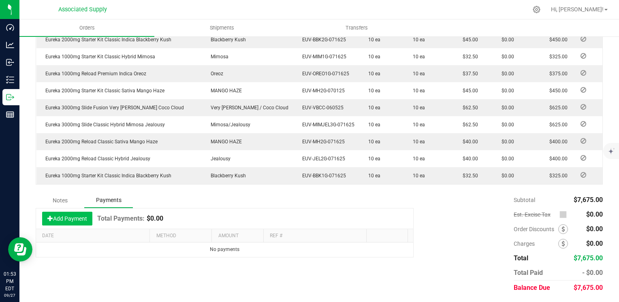
click at [71, 218] on button "Add Payment" at bounding box center [67, 219] width 50 height 14
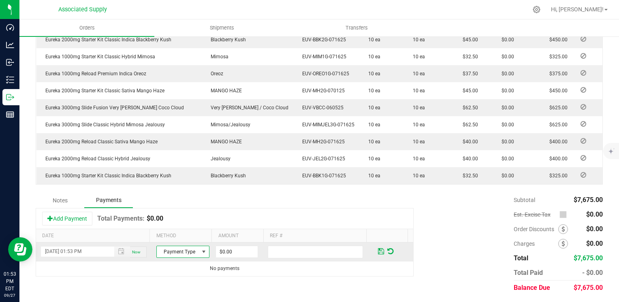
click at [201, 250] on span at bounding box center [204, 252] width 6 height 6
click at [176, 229] on li "ACH & Bank Transfer" at bounding box center [179, 226] width 51 height 11
click at [232, 252] on input "0" at bounding box center [237, 251] width 42 height 11
type input "$7,675.00"
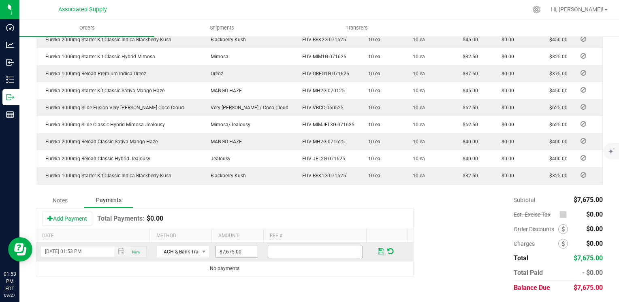
paste input "Bronx Joint"
type input "Bronx Joint"
click at [378, 249] on span at bounding box center [381, 251] width 6 height 7
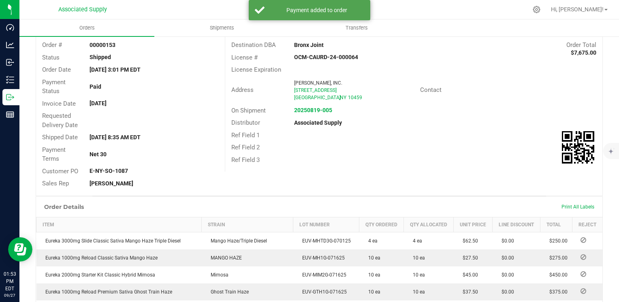
scroll to position [0, 0]
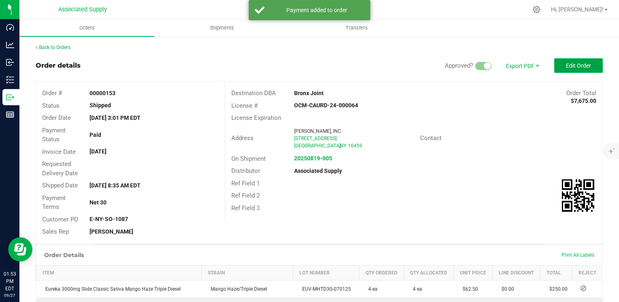
click at [570, 66] on span "Edit Order" at bounding box center [578, 65] width 25 height 6
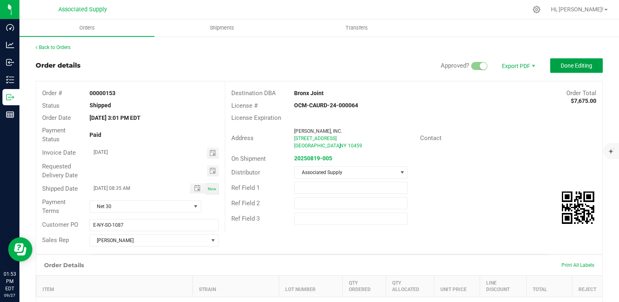
click at [567, 67] on span "Done Editing" at bounding box center [577, 65] width 32 height 6
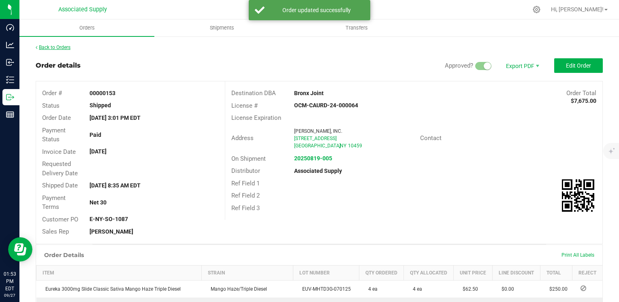
click at [47, 47] on link "Back to Orders" at bounding box center [53, 48] width 35 height 6
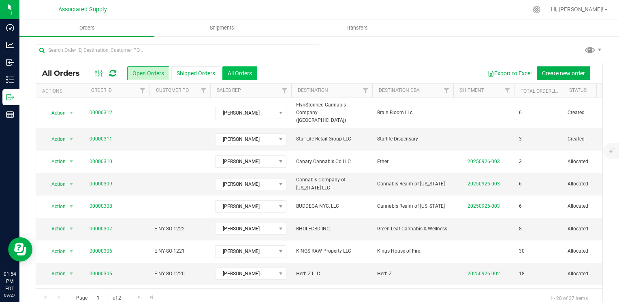
click at [229, 71] on button "All Orders" at bounding box center [239, 73] width 35 height 14
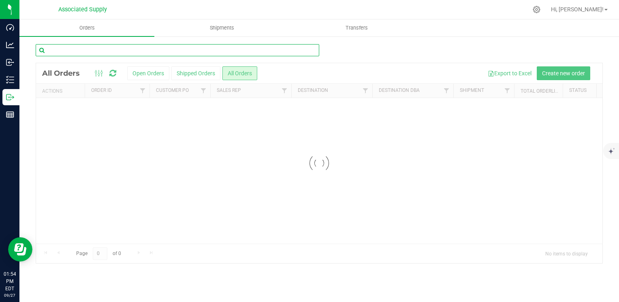
click at [119, 47] on input "text" at bounding box center [178, 50] width 284 height 12
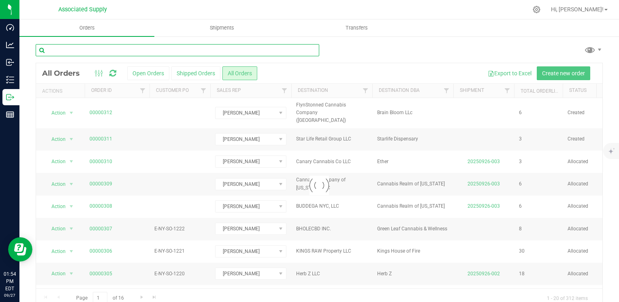
paste input "Cat Rock Caurd"
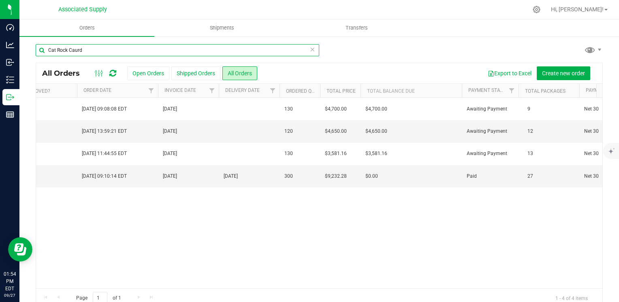
type input "Cat Rock Caurd"
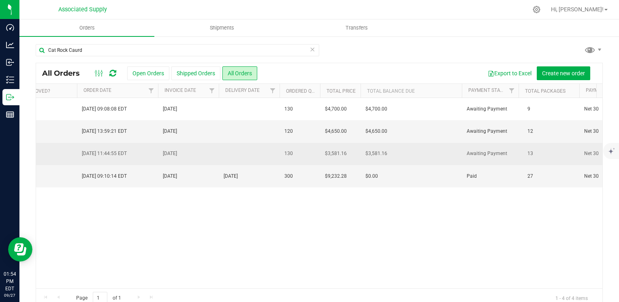
click at [95, 153] on span "[DATE] 11:44:55 EDT" at bounding box center [104, 154] width 45 height 8
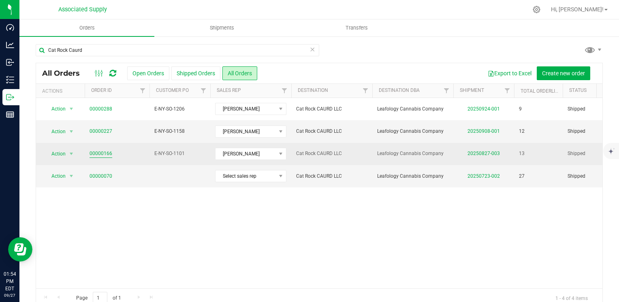
click at [99, 156] on link "00000166" at bounding box center [101, 154] width 23 height 8
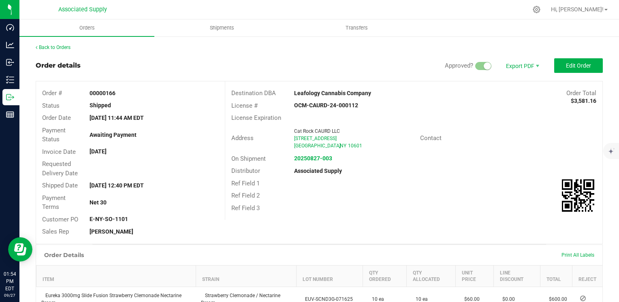
drag, startPoint x: 367, startPoint y: 92, endPoint x: 290, endPoint y: 87, distance: 77.1
click at [290, 87] on div "Destination DBA Leafology Cannabis Company Order Total $3,581.16 License # OCM-…" at bounding box center [414, 150] width 378 height 139
copy strong "Leafology Cannabis Company"
click at [571, 64] on span "Edit Order" at bounding box center [578, 65] width 25 height 6
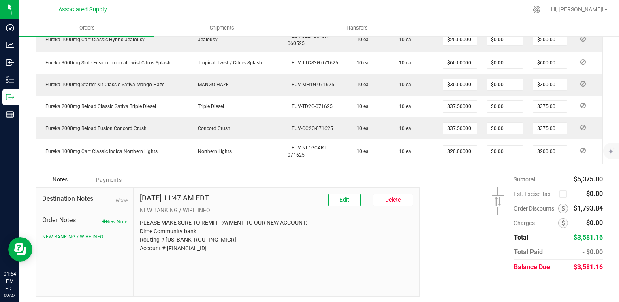
click at [106, 177] on div "Payments" at bounding box center [108, 180] width 49 height 15
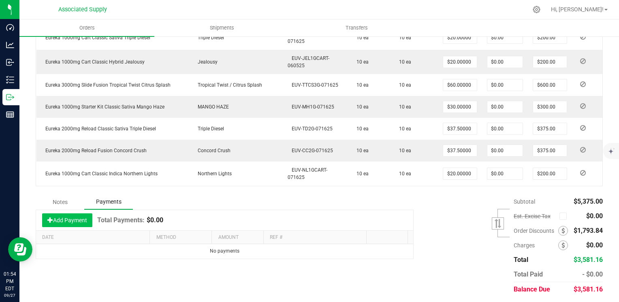
click at [69, 216] on button "Add Payment" at bounding box center [67, 221] width 50 height 14
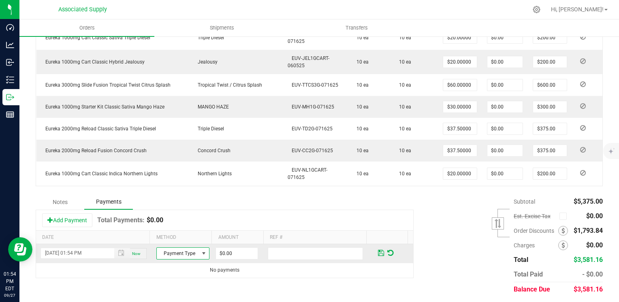
click at [201, 250] on span at bounding box center [204, 253] width 6 height 6
click at [188, 231] on li "ACH & Bank Transfer" at bounding box center [179, 226] width 51 height 11
click at [236, 251] on input "0" at bounding box center [237, 253] width 42 height 11
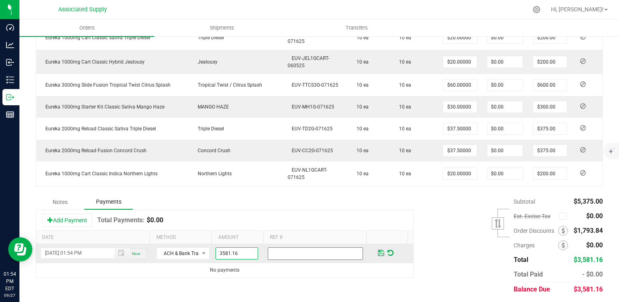
type input "$3,581.16"
click at [270, 250] on input "text" at bounding box center [315, 254] width 95 height 13
paste input "Leafology Cannabis Company"
type input "Leafology Cannabis Company"
click at [378, 251] on span at bounding box center [381, 253] width 6 height 7
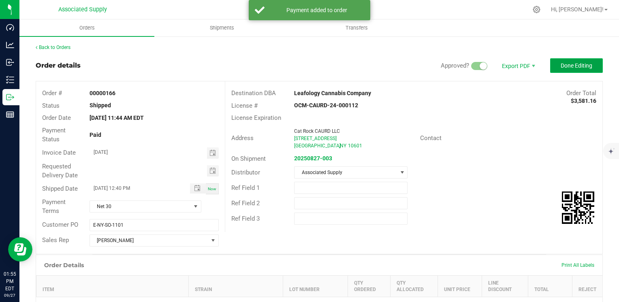
click at [567, 66] on span "Done Editing" at bounding box center [577, 65] width 32 height 6
